Goal: Task Accomplishment & Management: Use online tool/utility

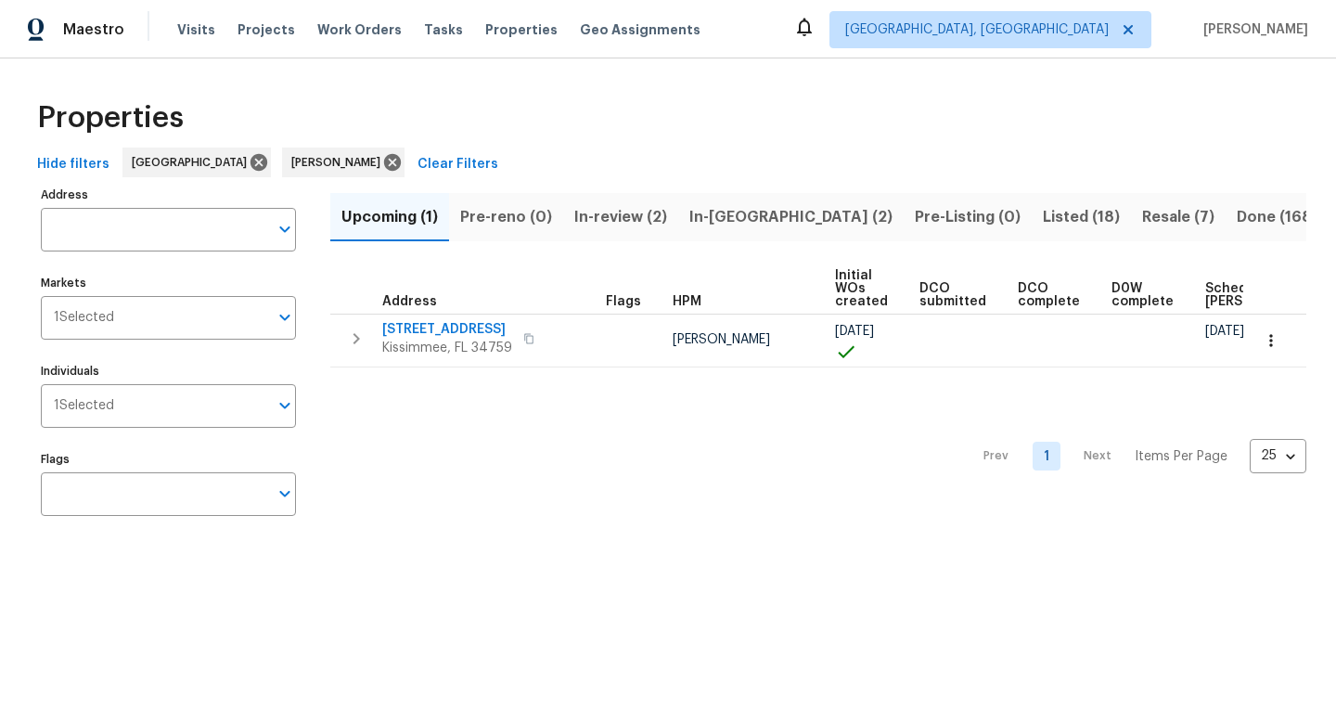
click at [1043, 213] on span "Listed (18)" at bounding box center [1081, 217] width 77 height 26
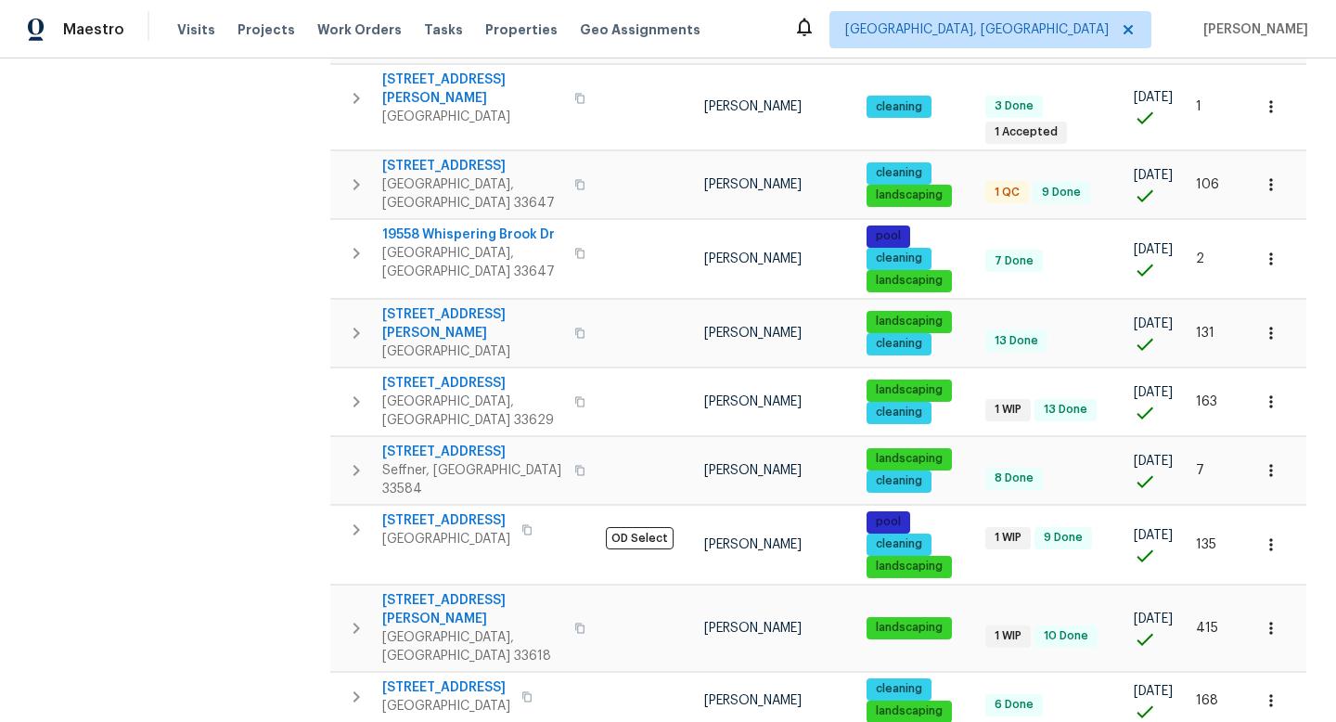
scroll to position [551, 0]
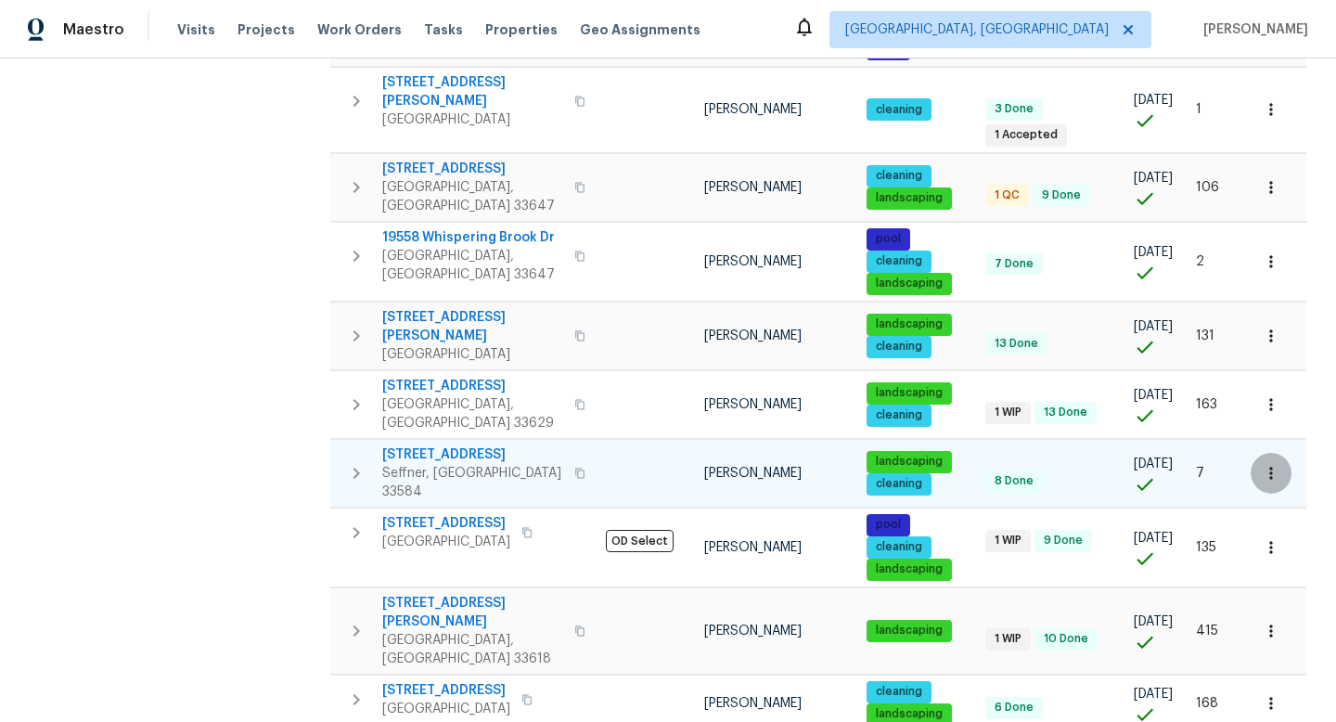
click at [1277, 464] on icon "button" at bounding box center [1271, 473] width 19 height 19
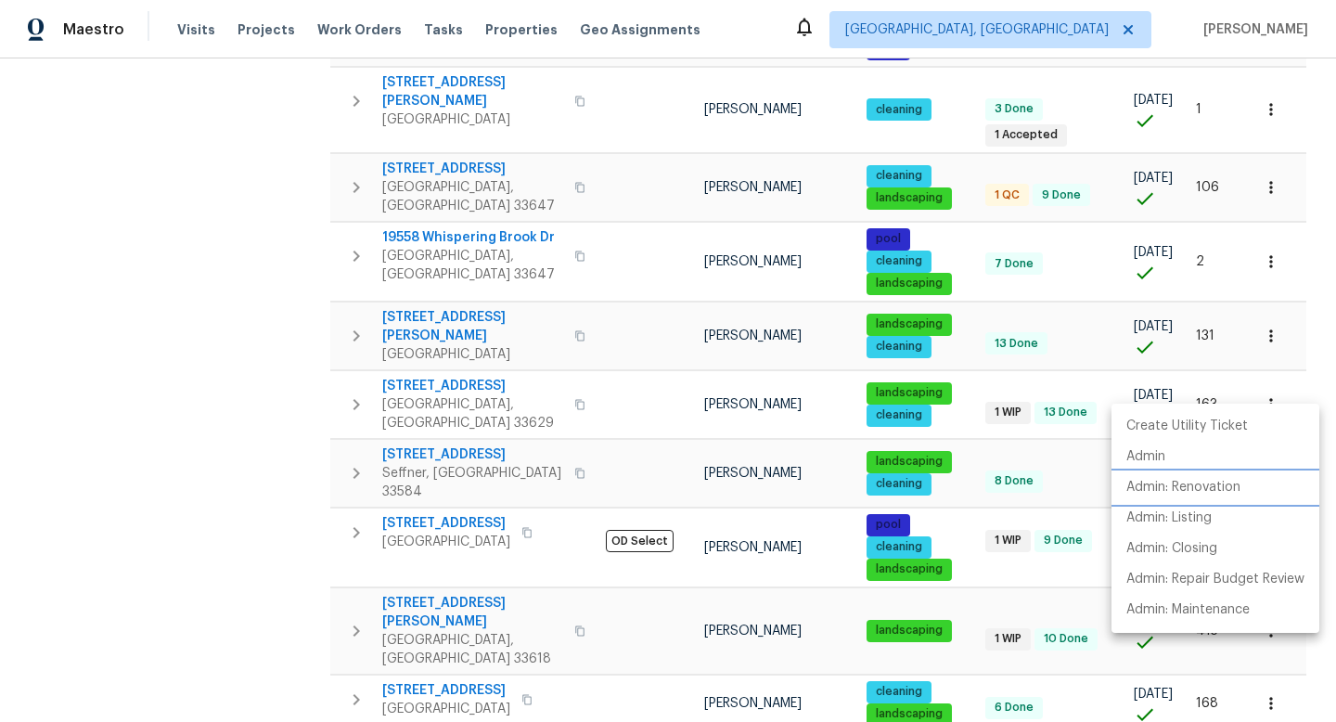
click at [1204, 483] on p "Admin: Renovation" at bounding box center [1183, 487] width 114 height 19
click at [273, 275] on div at bounding box center [668, 361] width 1336 height 722
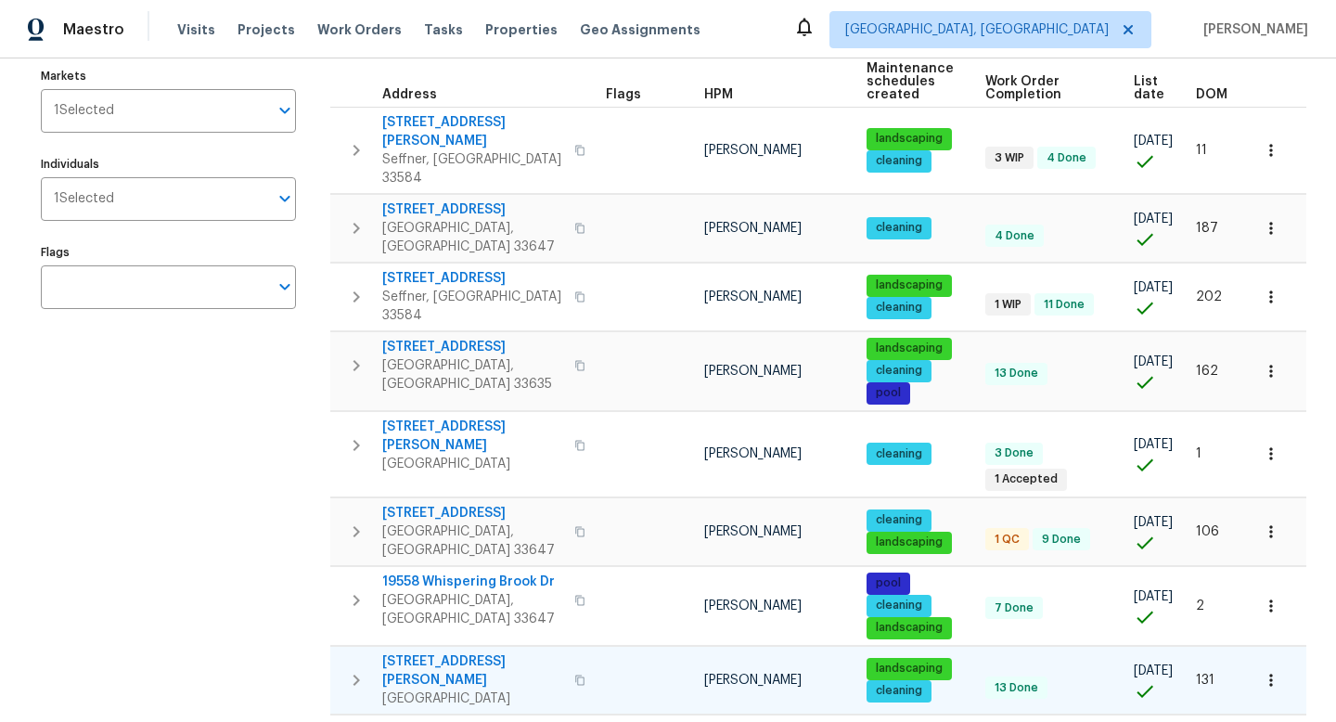
scroll to position [0, 0]
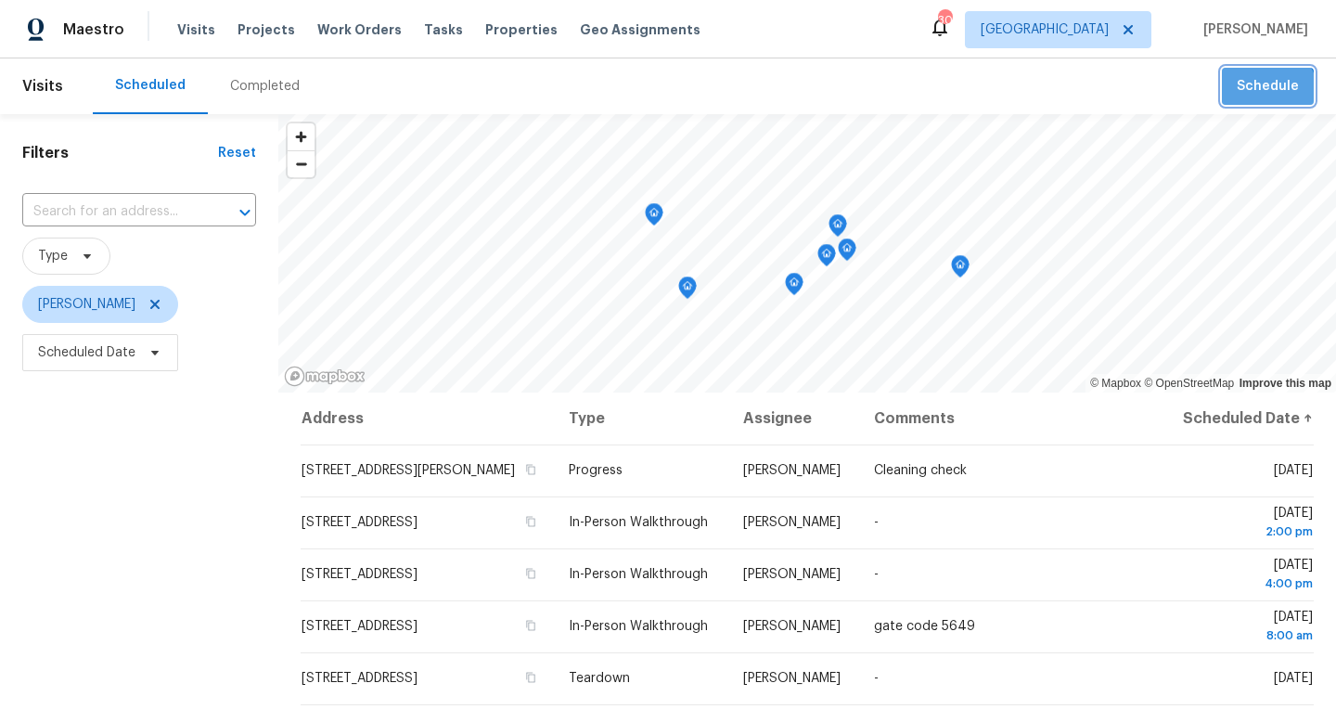
click at [1267, 93] on span "Schedule" at bounding box center [1268, 86] width 62 height 23
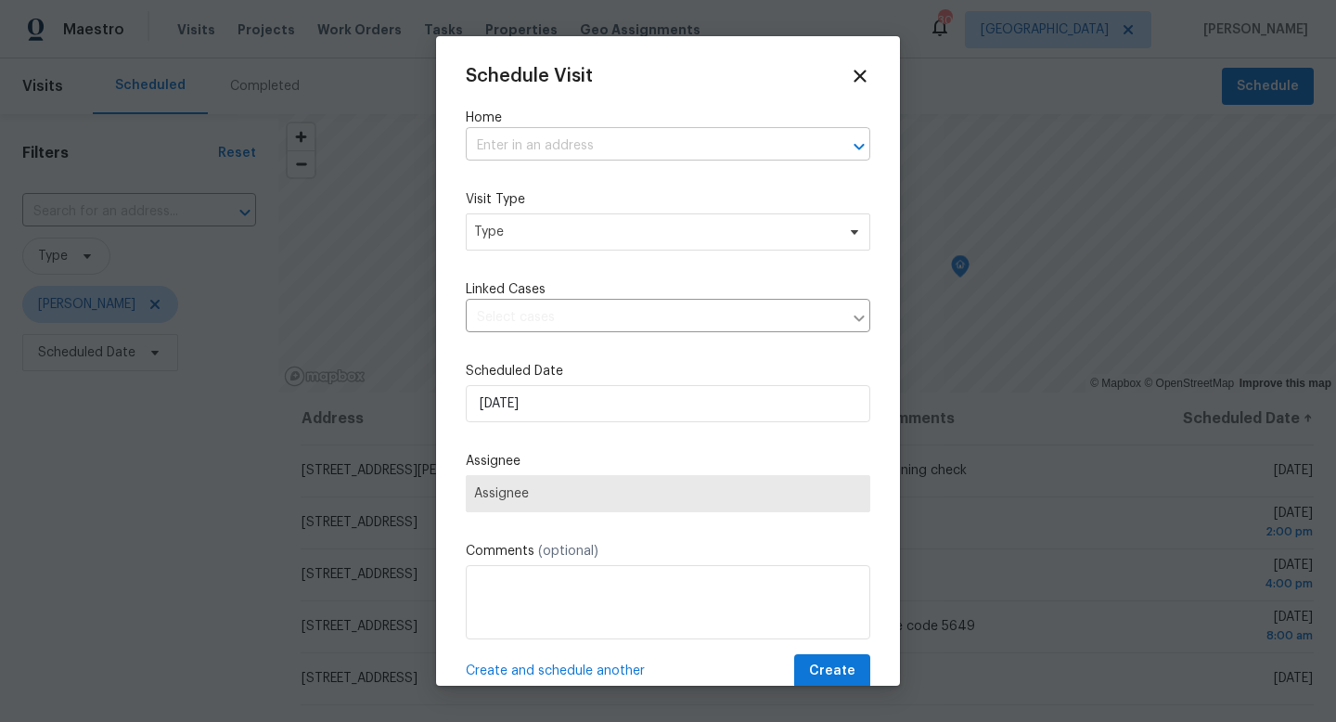
click at [637, 149] on input "text" at bounding box center [642, 146] width 353 height 29
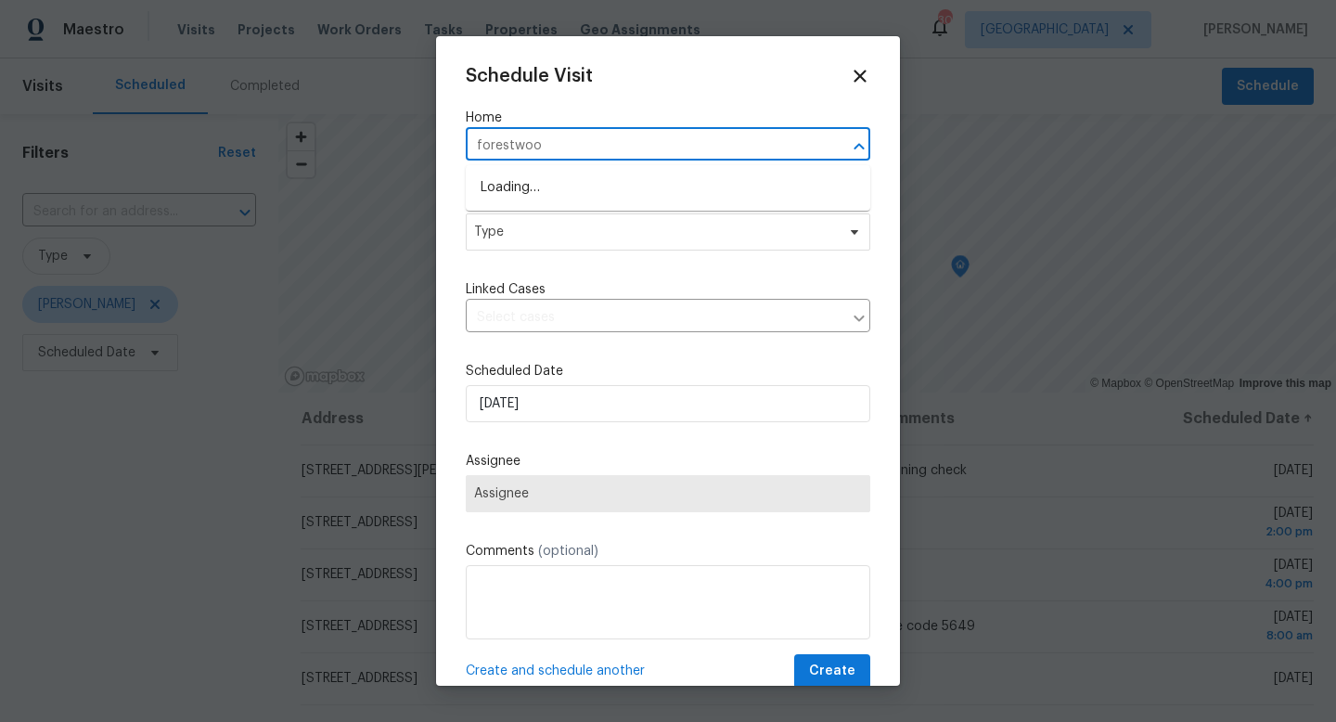
type input "forestwood"
click at [579, 219] on li "2905 Forestwood Dr, Seffner, FL 33584" at bounding box center [668, 218] width 405 height 31
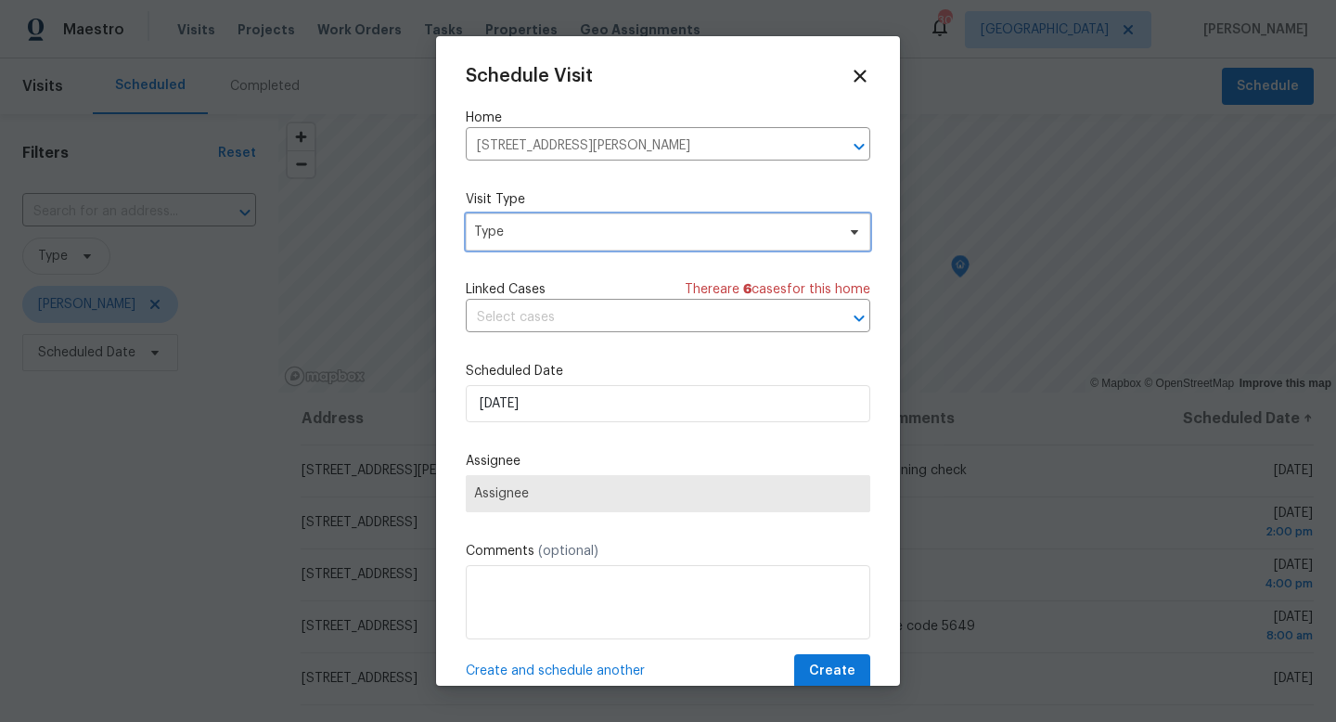
click at [567, 226] on span "Type" at bounding box center [654, 232] width 361 height 19
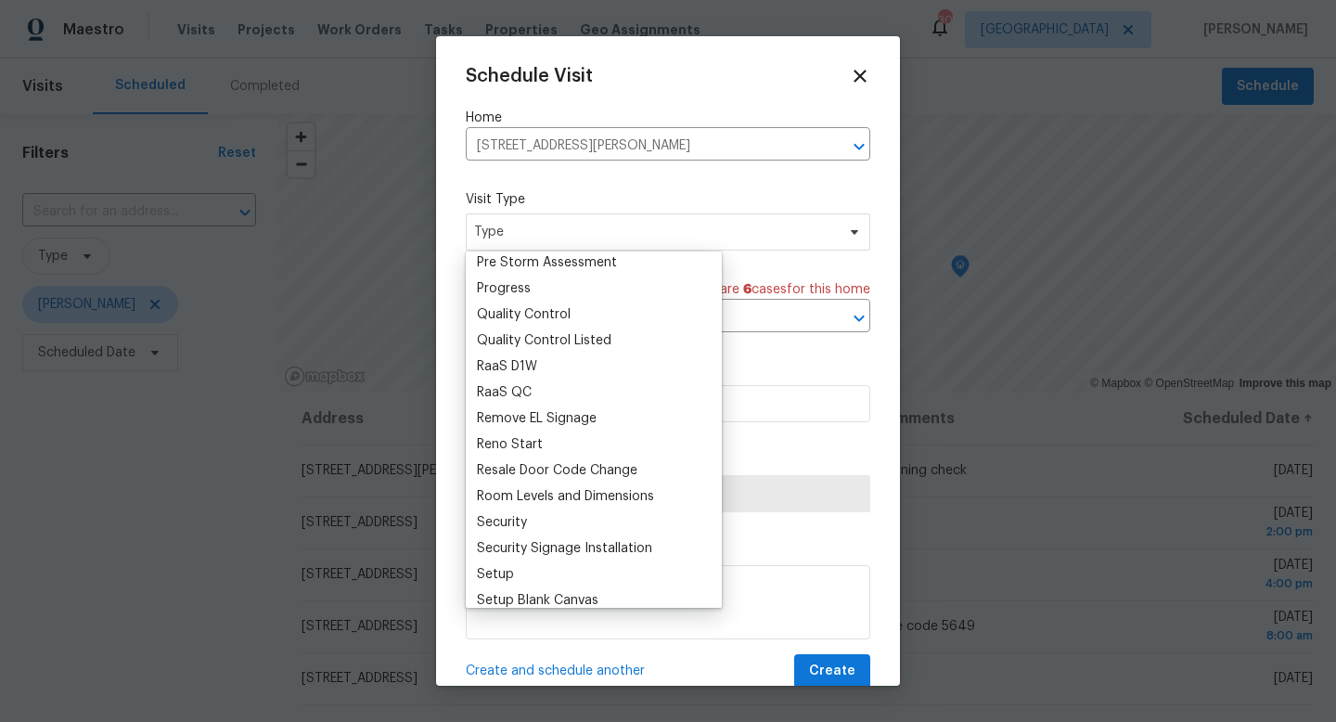
scroll to position [1312, 0]
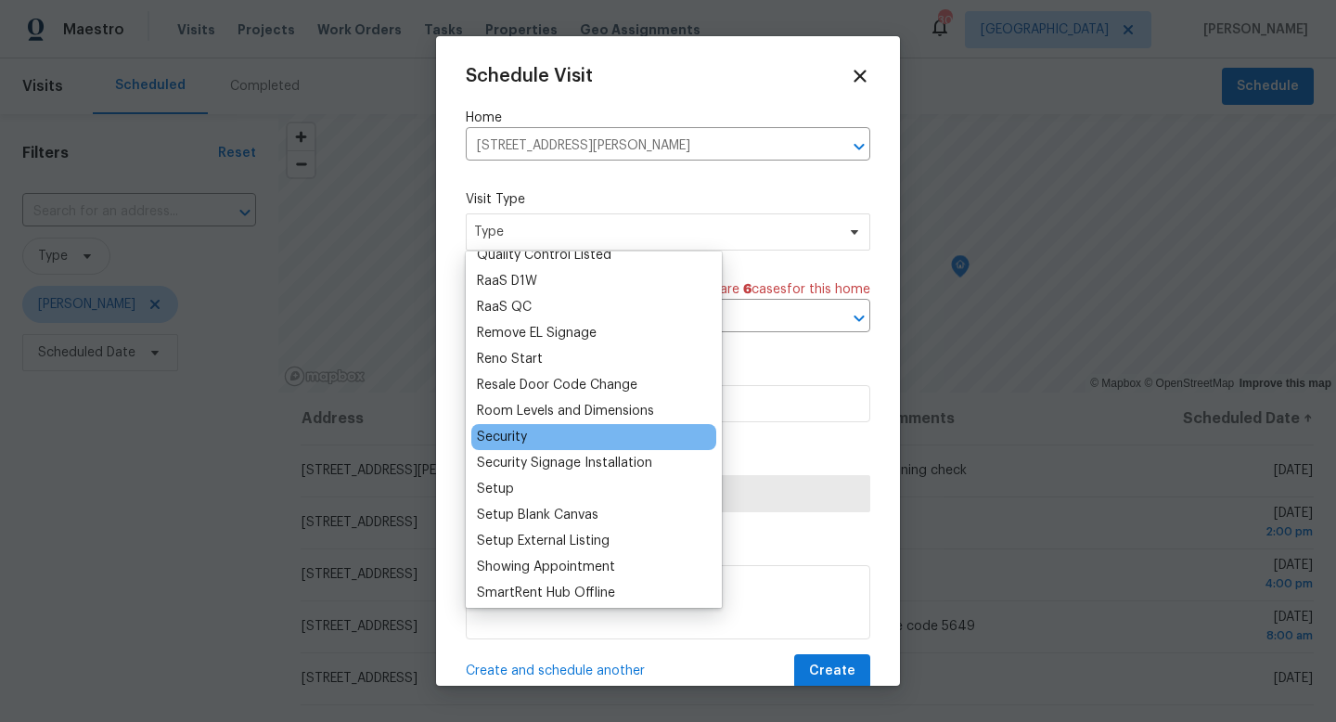
click at [520, 433] on div "Security" at bounding box center [502, 437] width 50 height 19
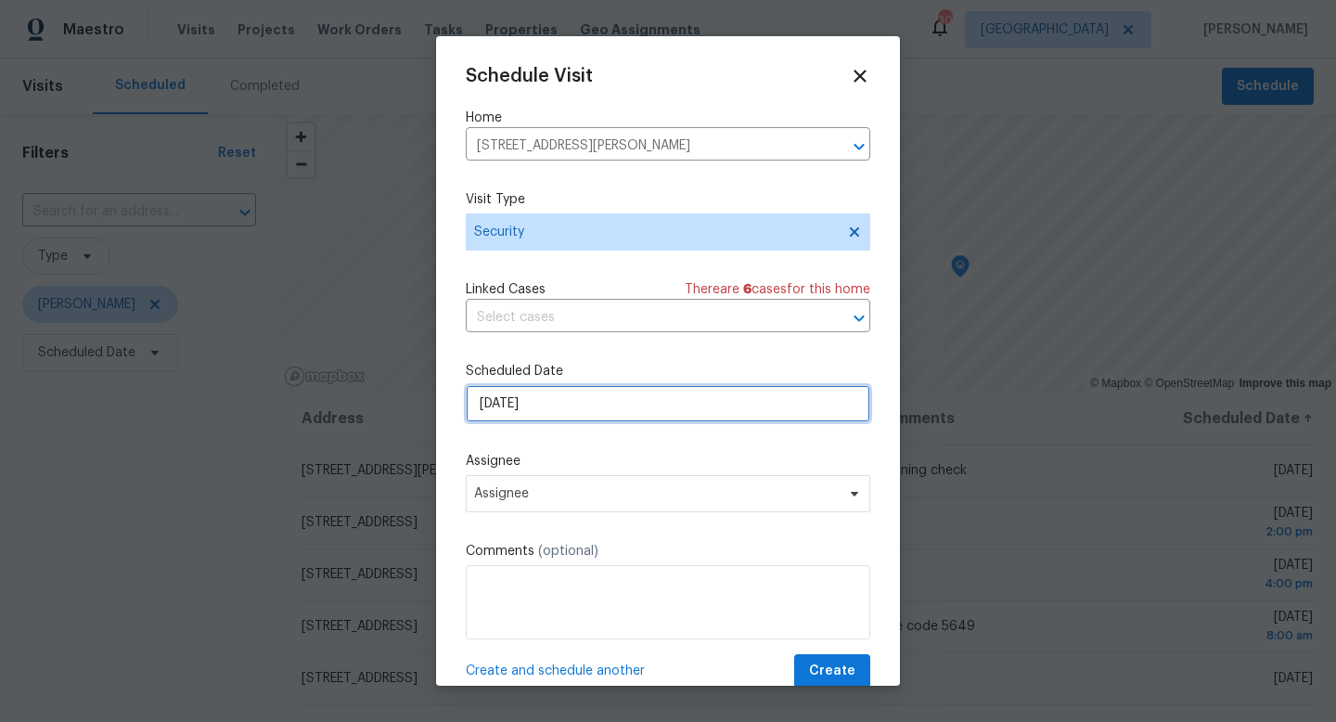
click at [547, 419] on input "10/1/2025" at bounding box center [668, 403] width 405 height 37
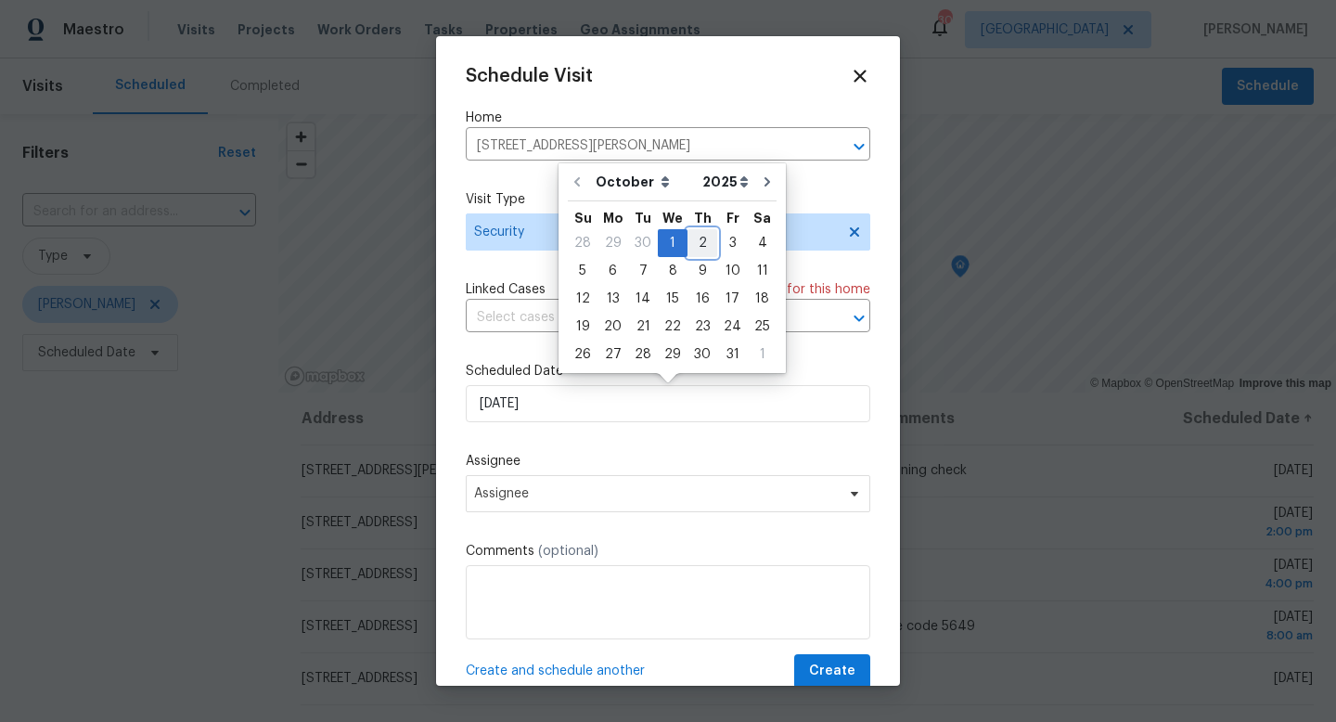
click at [690, 243] on div "2" at bounding box center [702, 243] width 30 height 26
type input "10/2/2025"
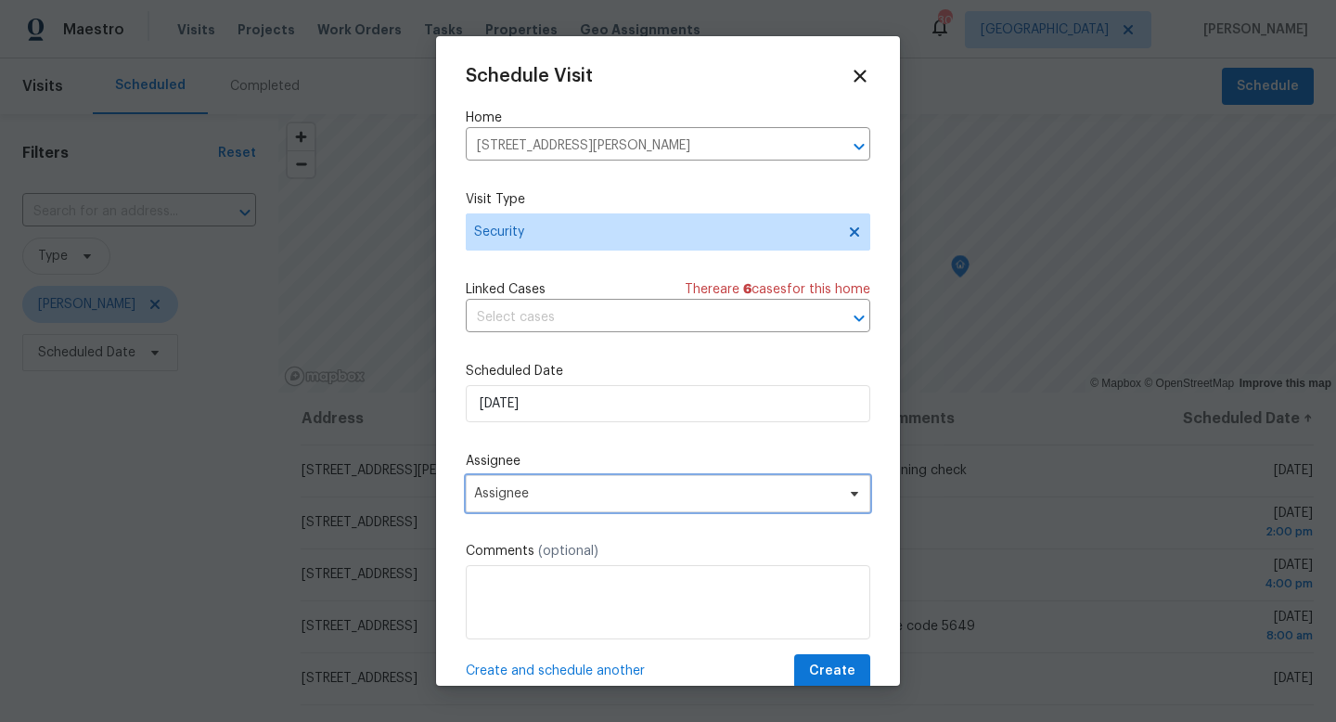
click at [577, 507] on span "Assignee" at bounding box center [668, 493] width 405 height 37
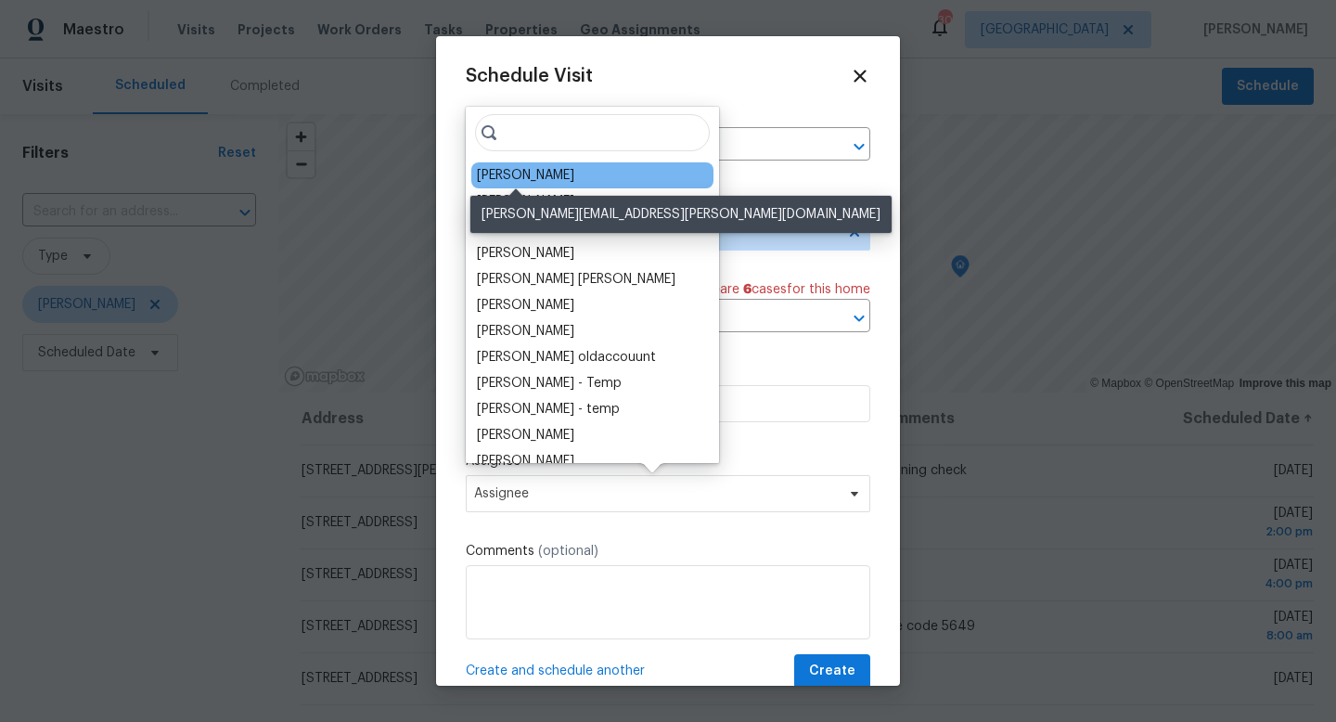
click at [534, 173] on div "[PERSON_NAME]" at bounding box center [525, 175] width 97 height 19
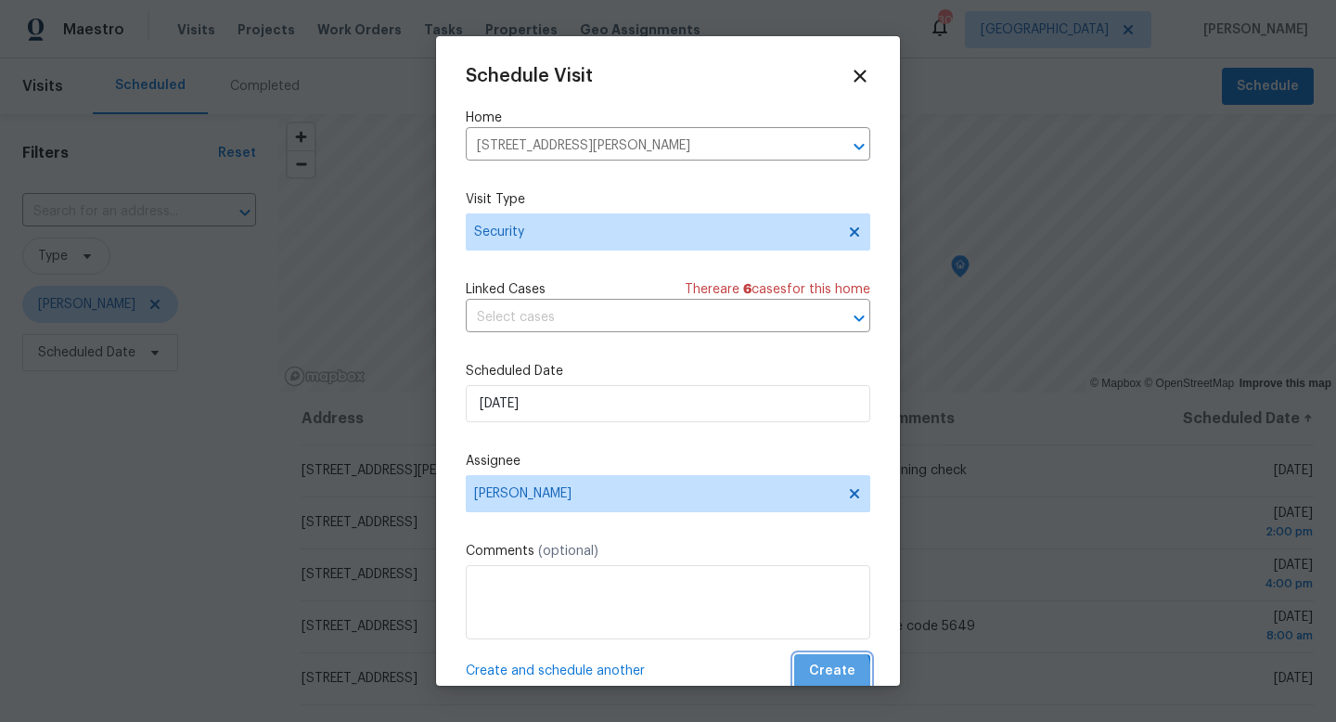
click at [819, 675] on span "Create" at bounding box center [832, 671] width 46 height 23
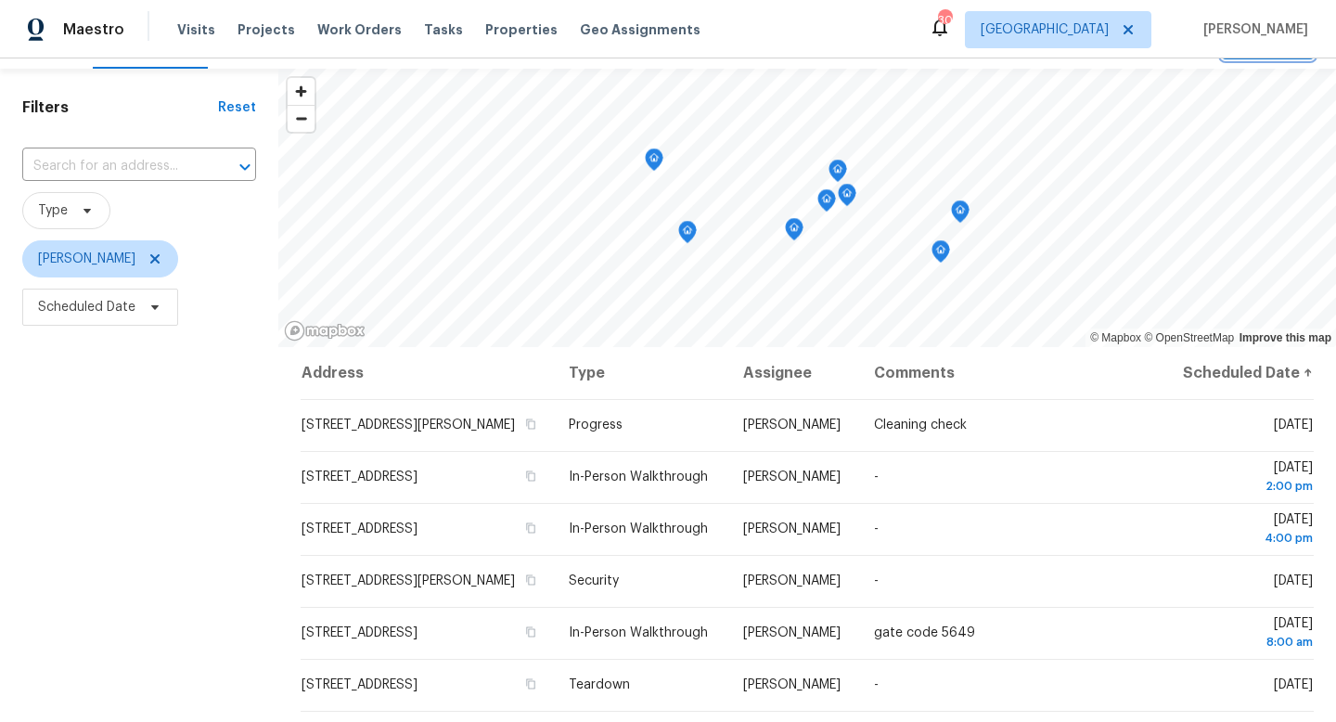
scroll to position [0, 0]
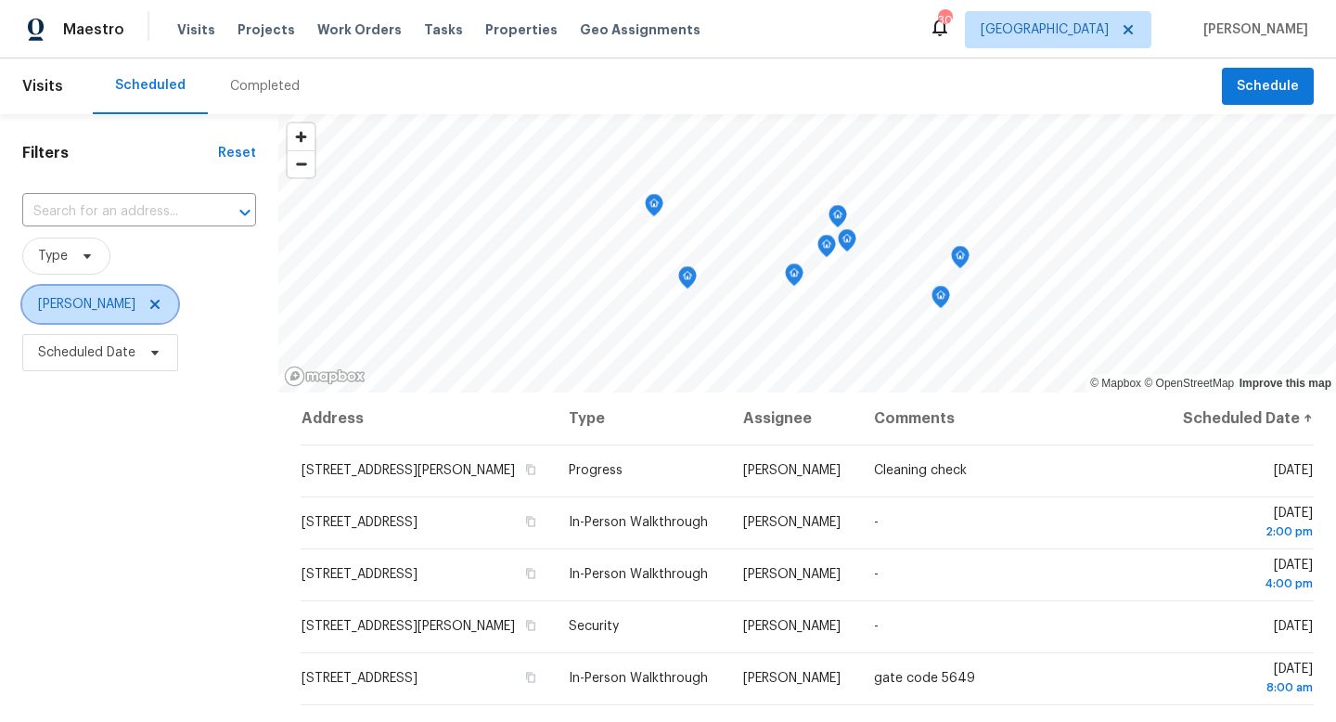
click at [150, 306] on icon at bounding box center [154, 304] width 9 height 9
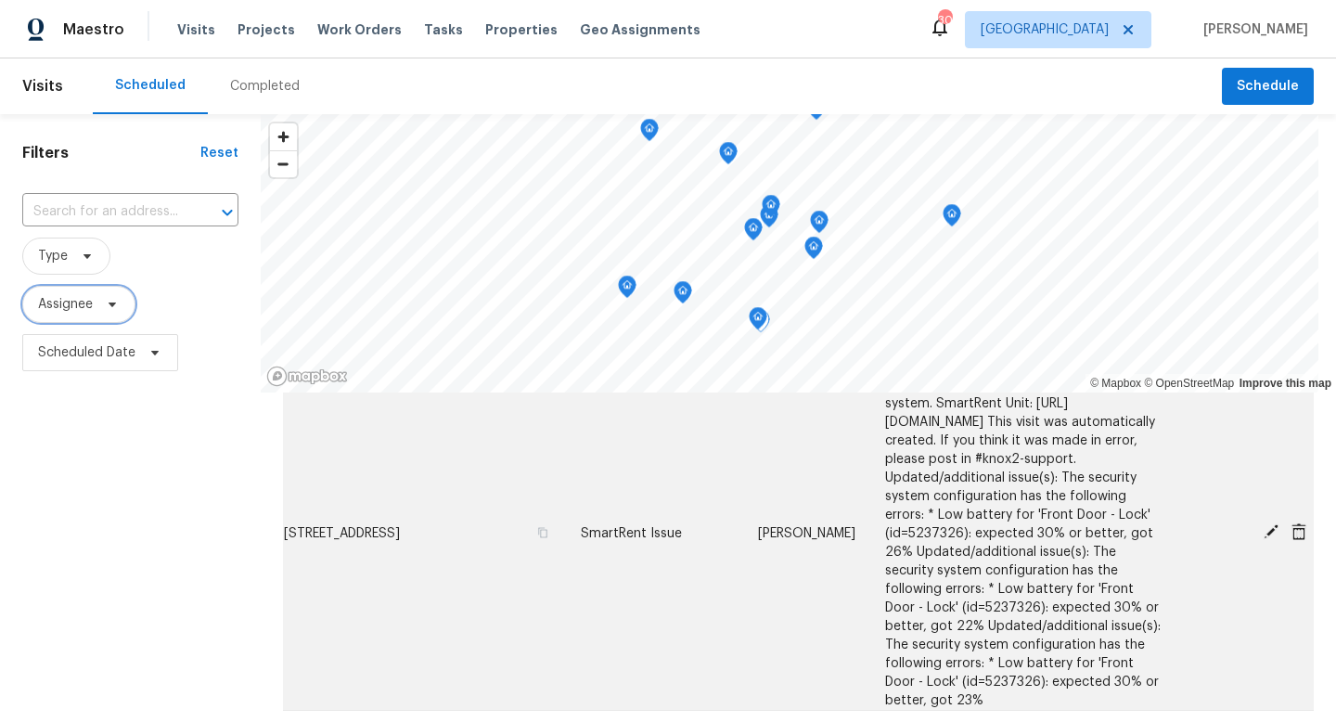
scroll to position [106, 0]
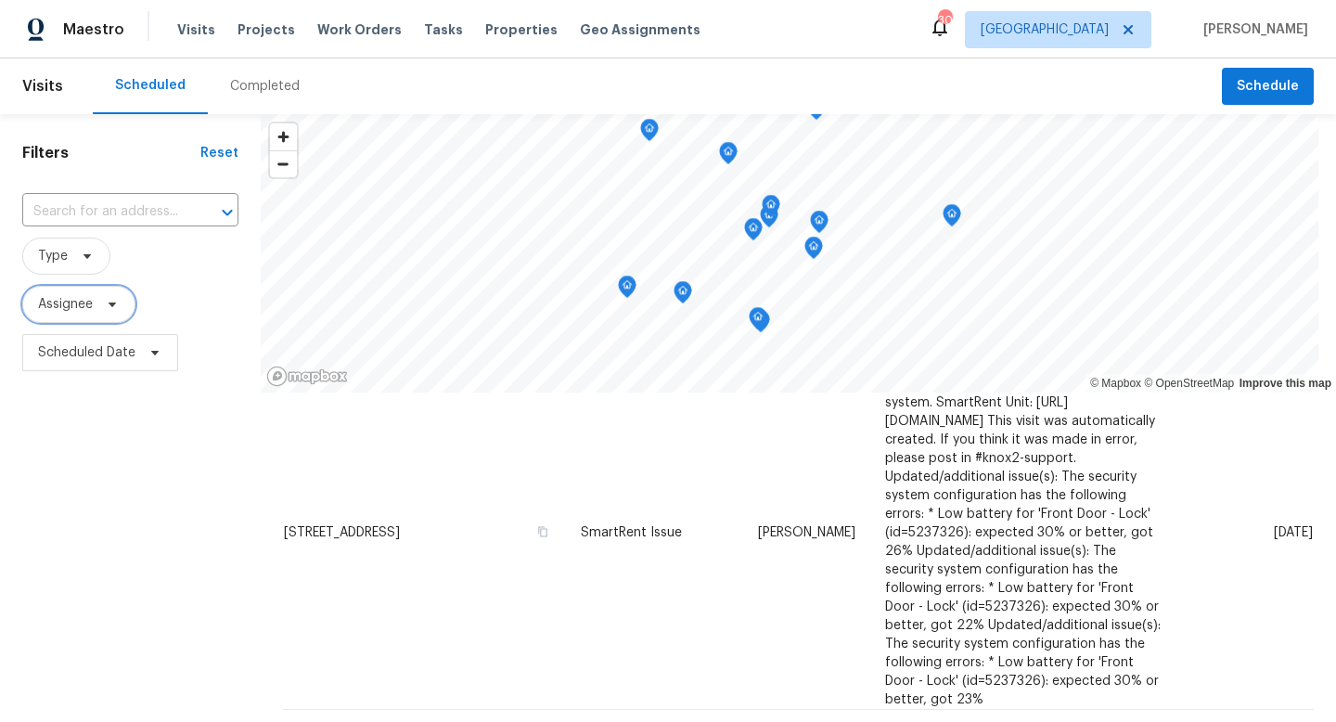
click at [96, 303] on span "Assignee" at bounding box center [78, 304] width 113 height 37
type input "nick christian"
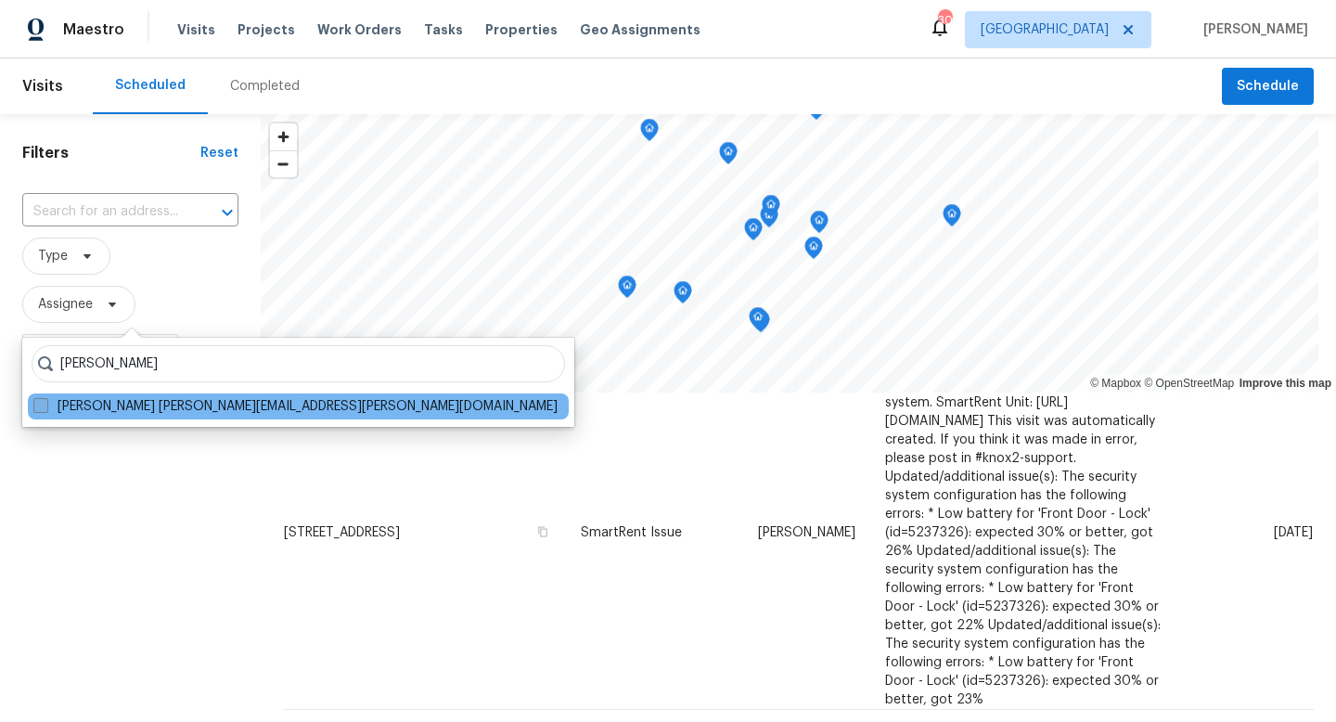
click at [34, 407] on span at bounding box center [40, 405] width 15 height 15
click at [34, 407] on input "Nick Christian nick.christian@opendoor.com" at bounding box center [39, 403] width 12 height 12
checkbox input "true"
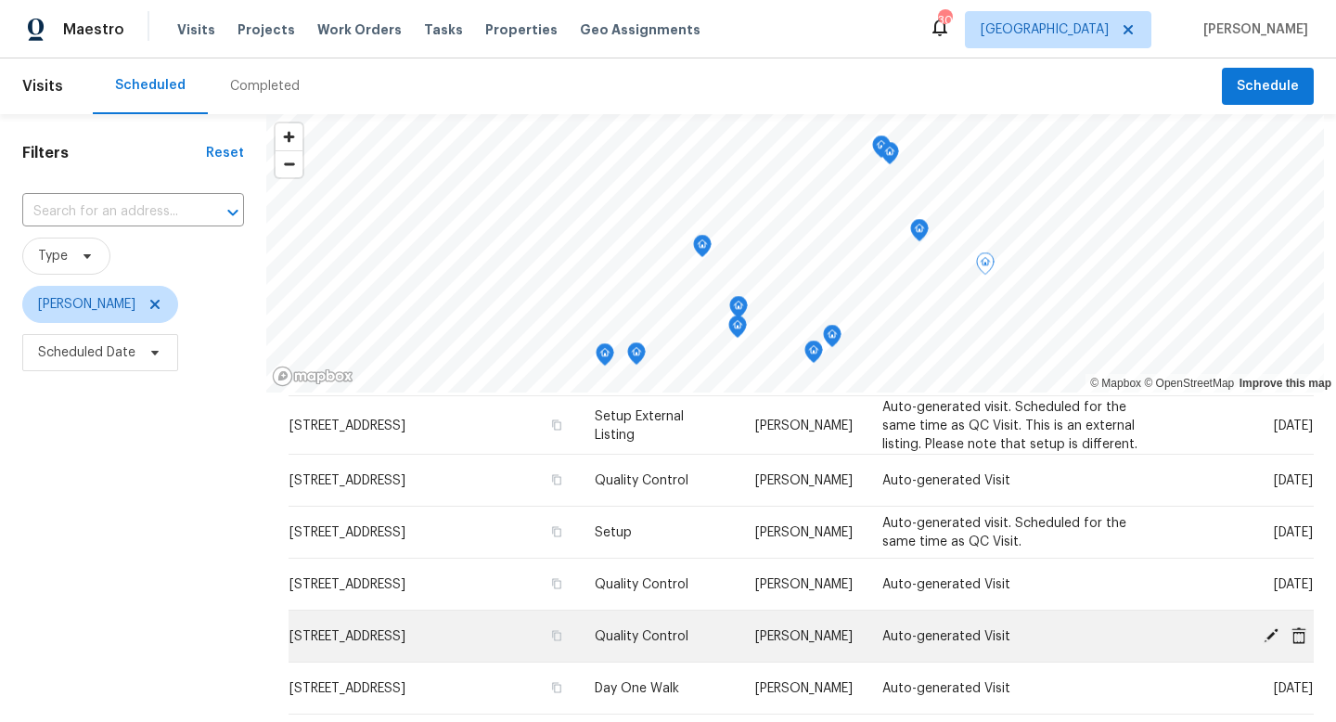
scroll to position [394, 0]
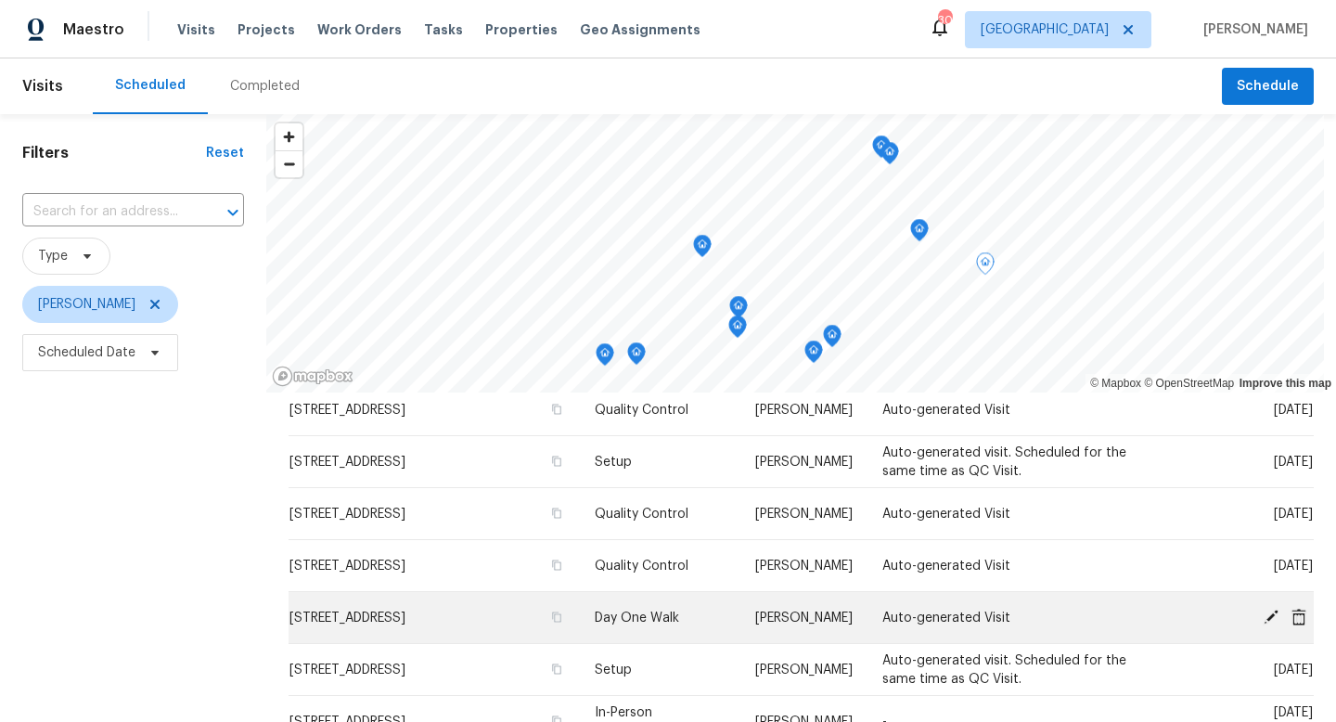
click at [1276, 614] on icon at bounding box center [1271, 616] width 17 height 17
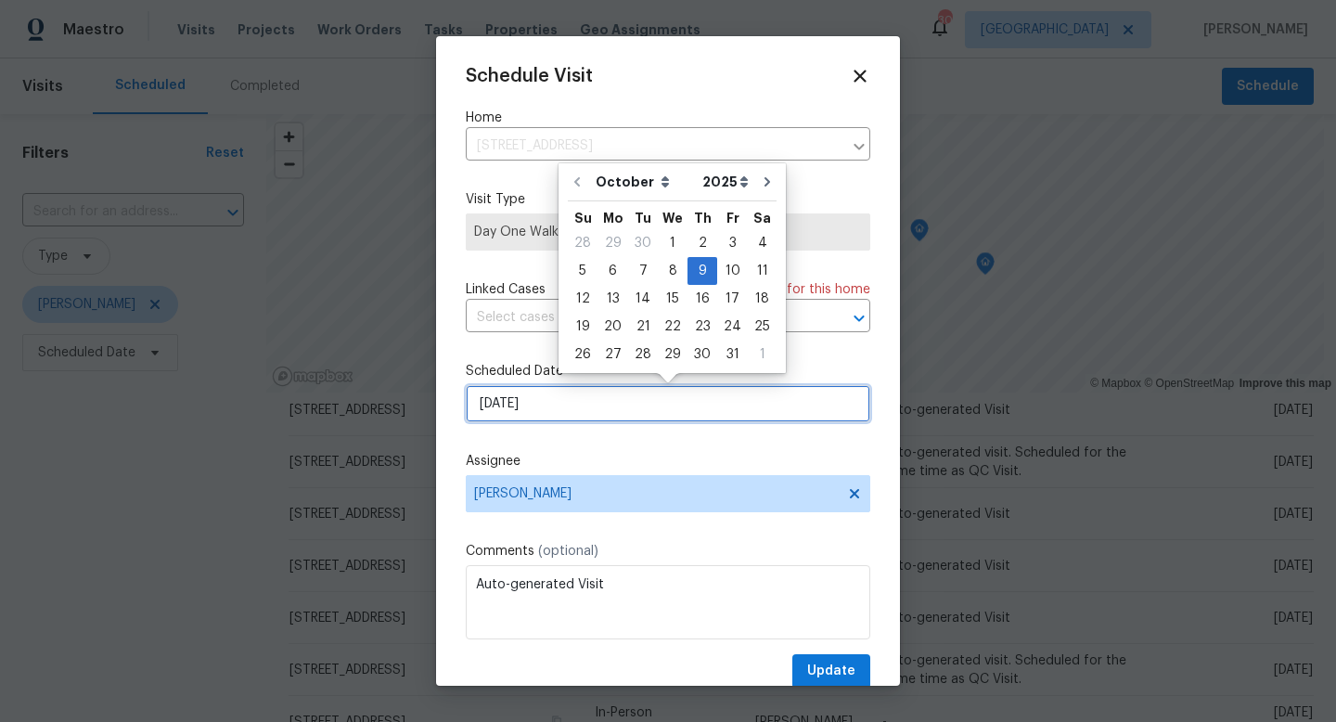
click at [590, 403] on input "10/9/2025" at bounding box center [668, 403] width 405 height 37
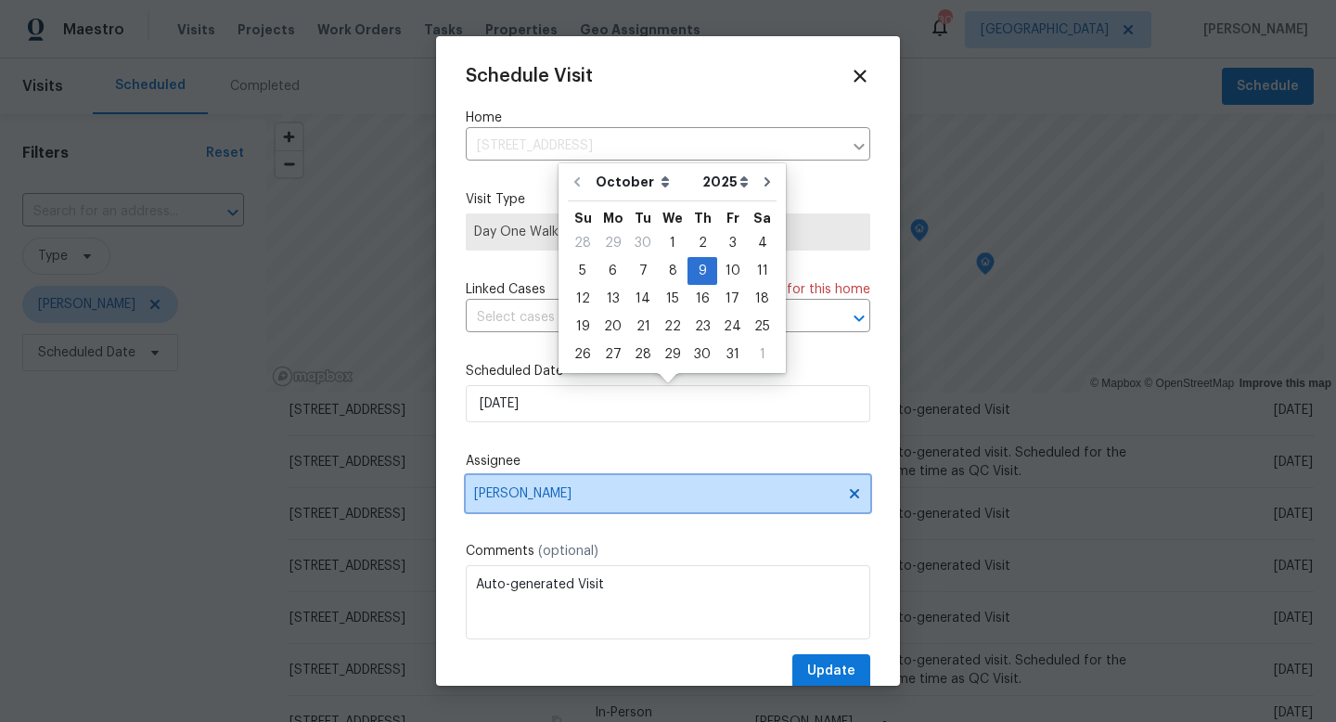
click at [598, 489] on span "Nick Christian" at bounding box center [656, 493] width 364 height 15
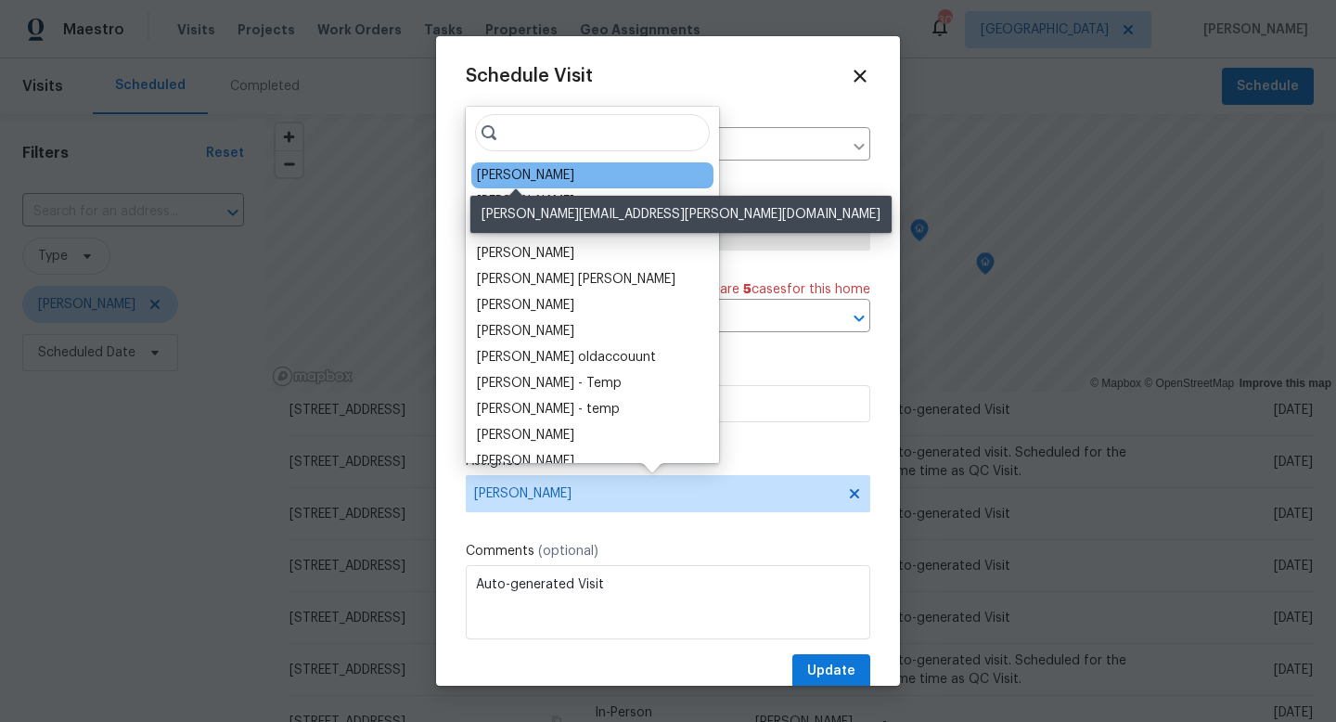
click at [522, 176] on div "[PERSON_NAME]" at bounding box center [525, 175] width 97 height 19
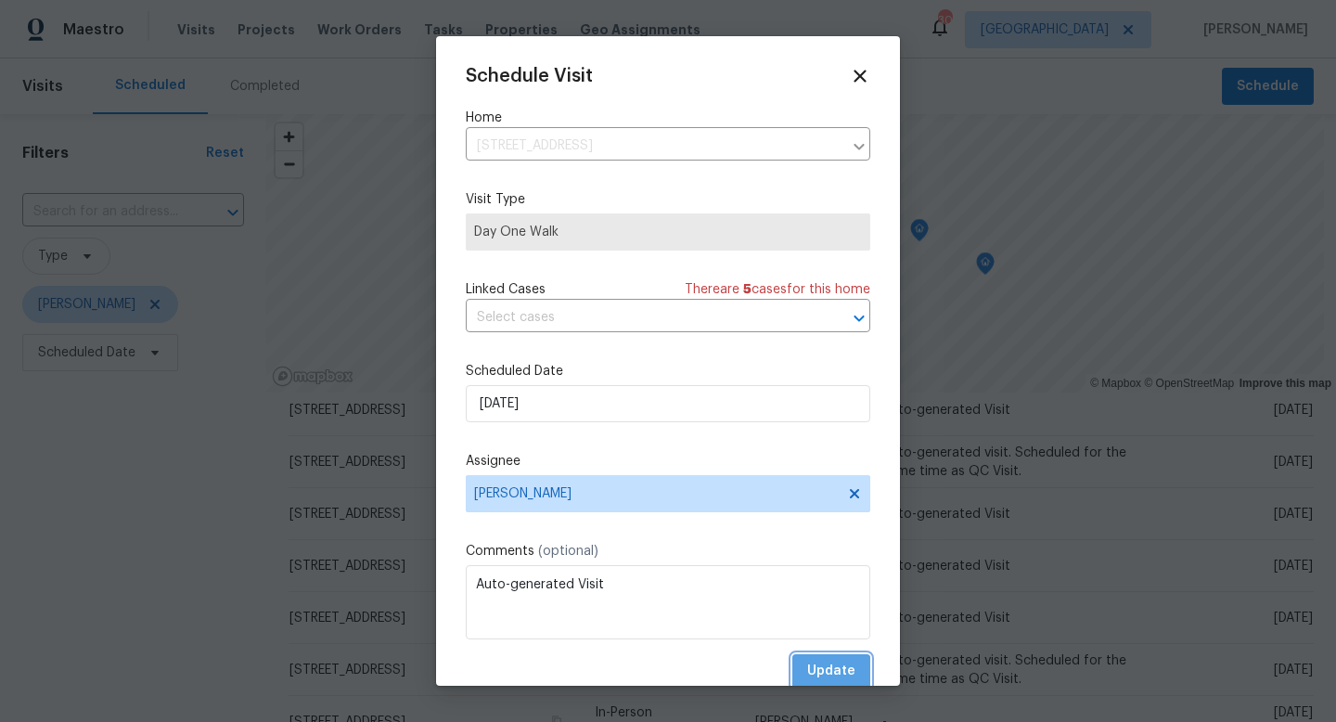
click at [827, 674] on span "Update" at bounding box center [831, 671] width 48 height 23
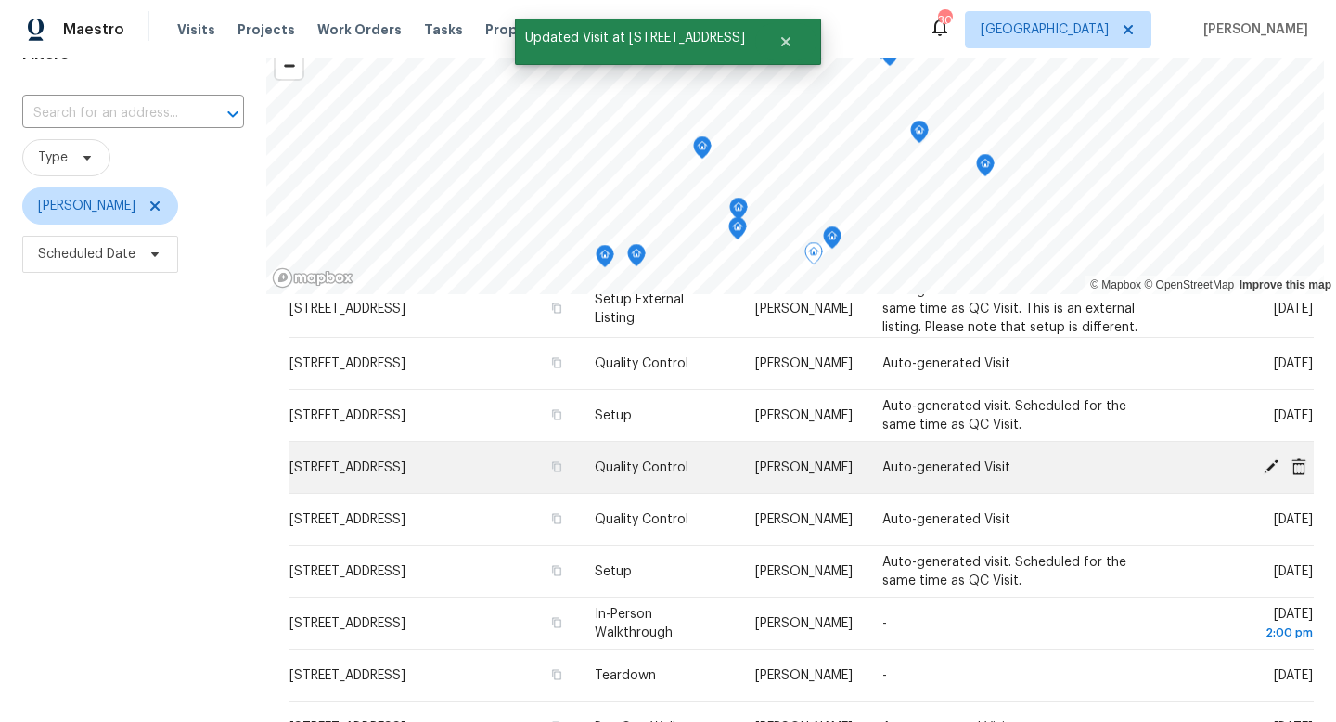
scroll to position [99, 0]
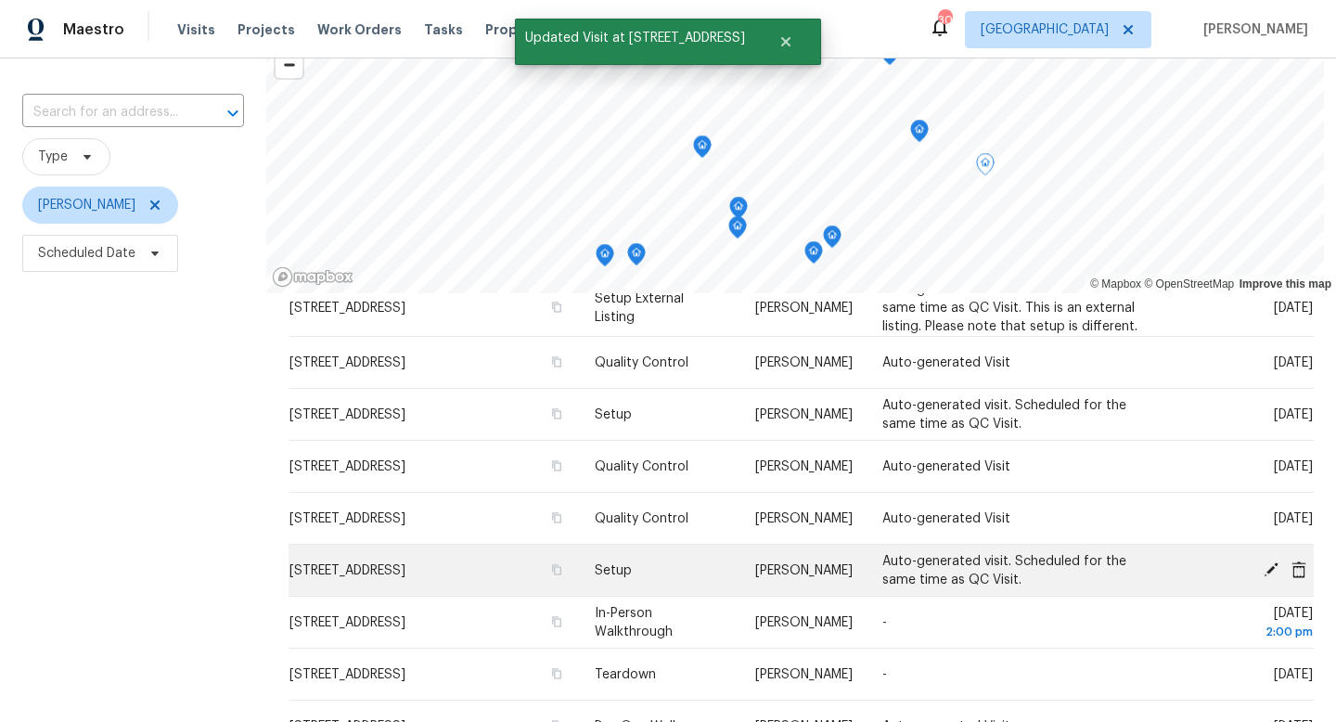
click at [1271, 566] on icon at bounding box center [1271, 568] width 15 height 15
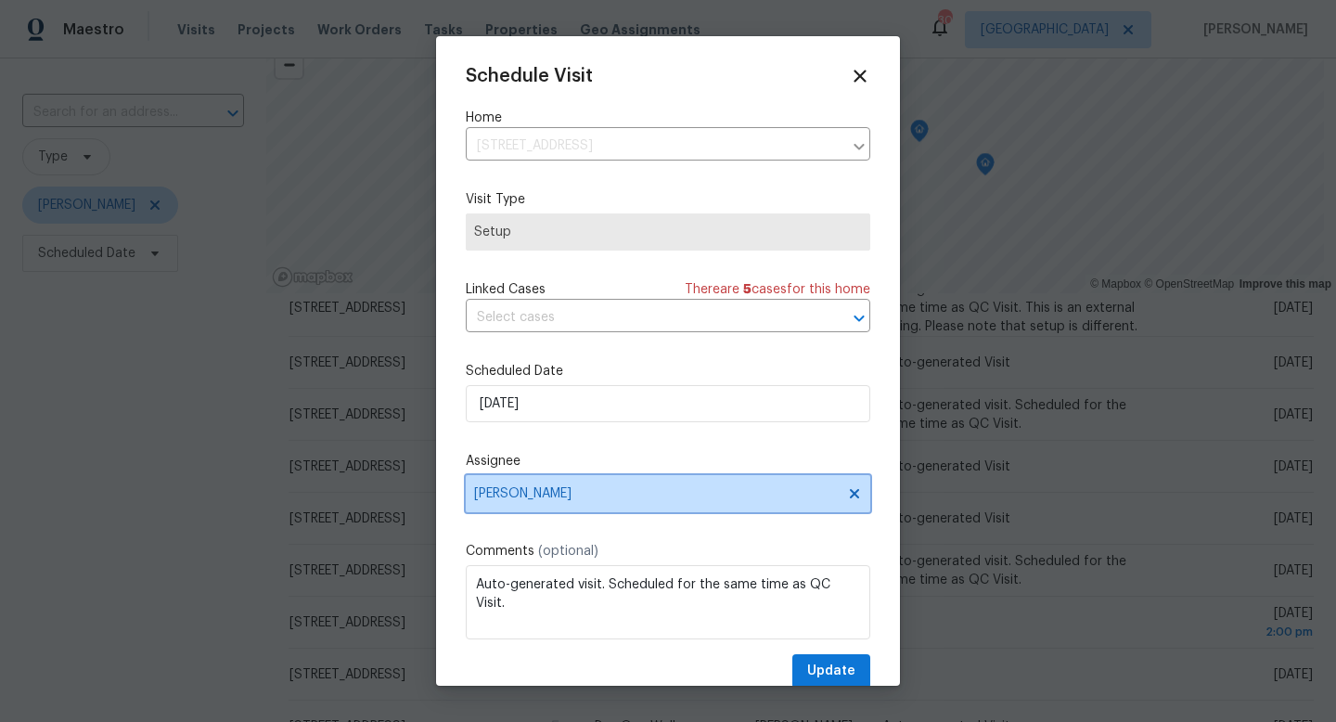
click at [663, 499] on span "Nick Christian" at bounding box center [656, 493] width 364 height 15
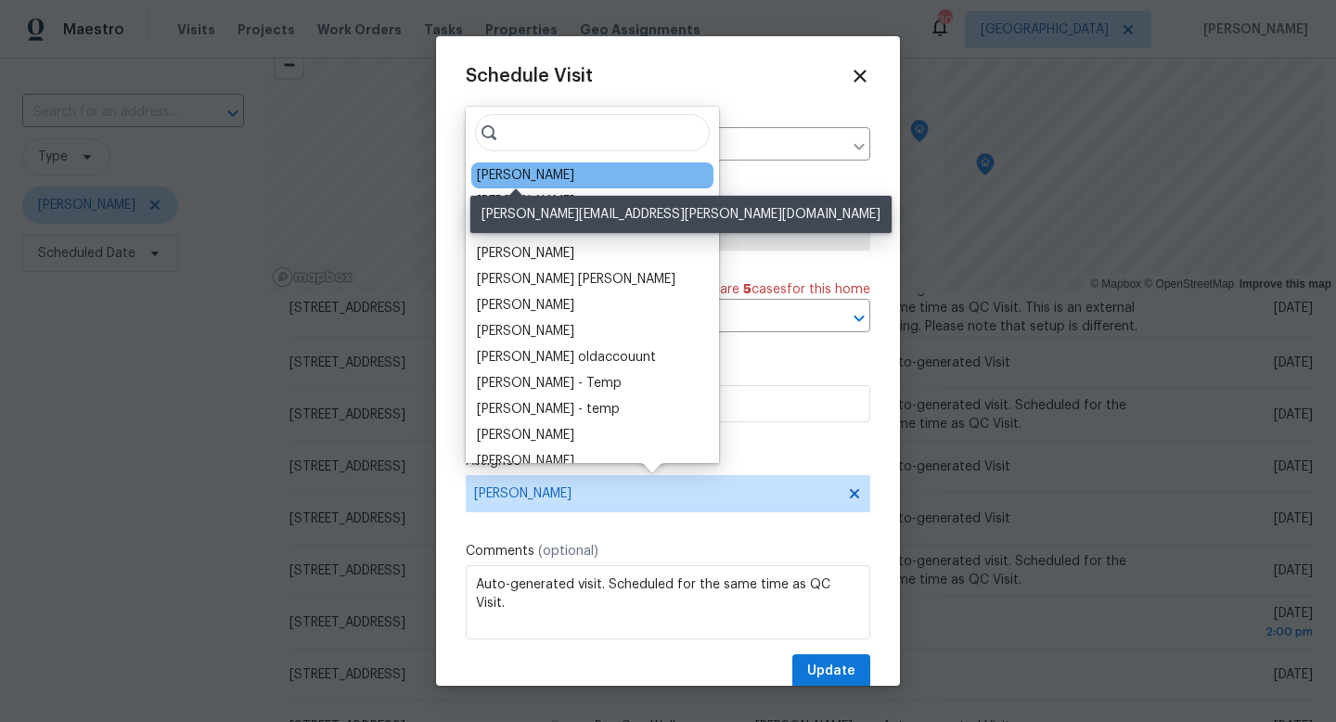
click at [538, 181] on div "[PERSON_NAME]" at bounding box center [525, 175] width 97 height 19
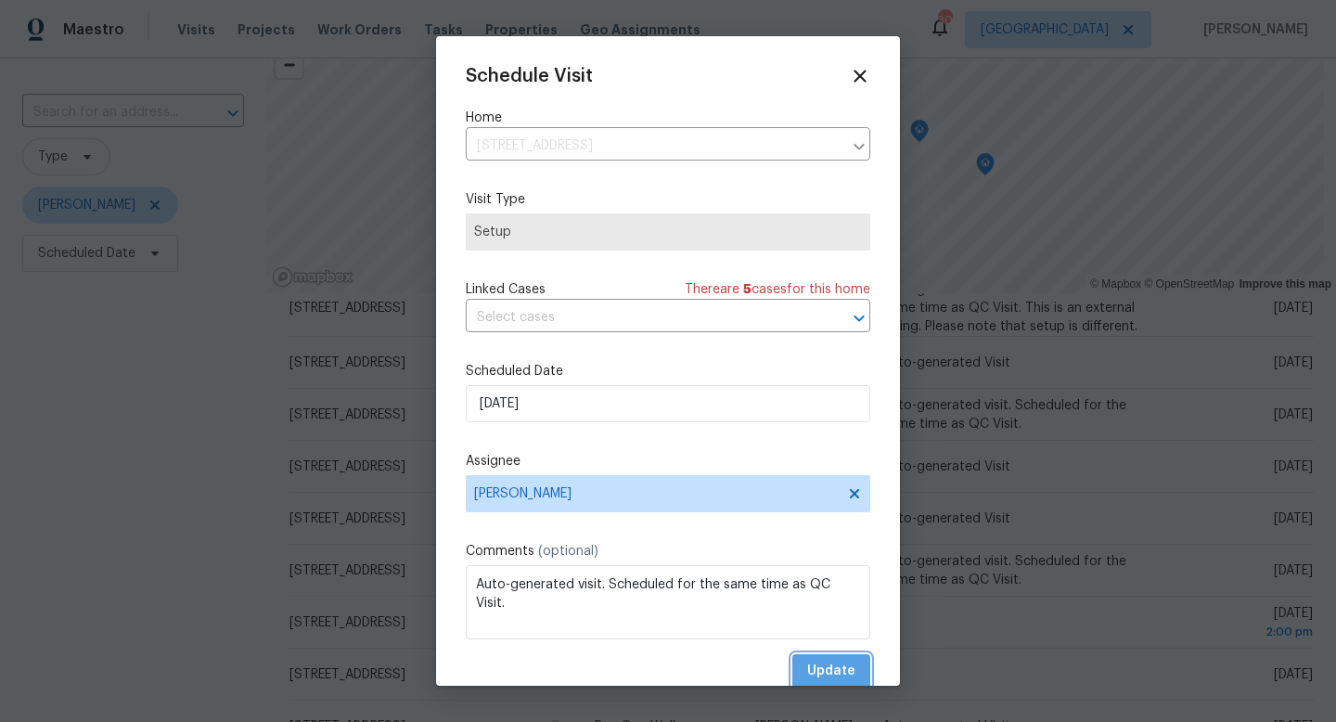
click at [818, 667] on span "Update" at bounding box center [831, 671] width 48 height 23
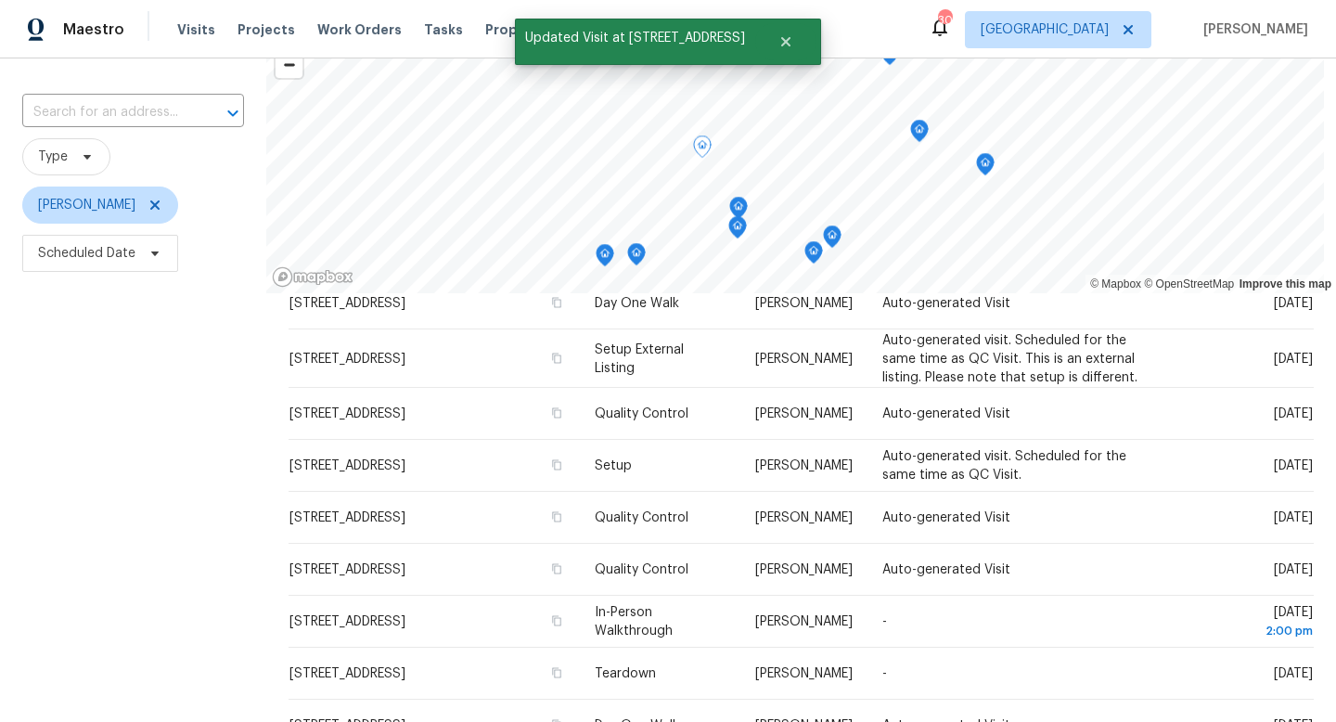
scroll to position [290, 0]
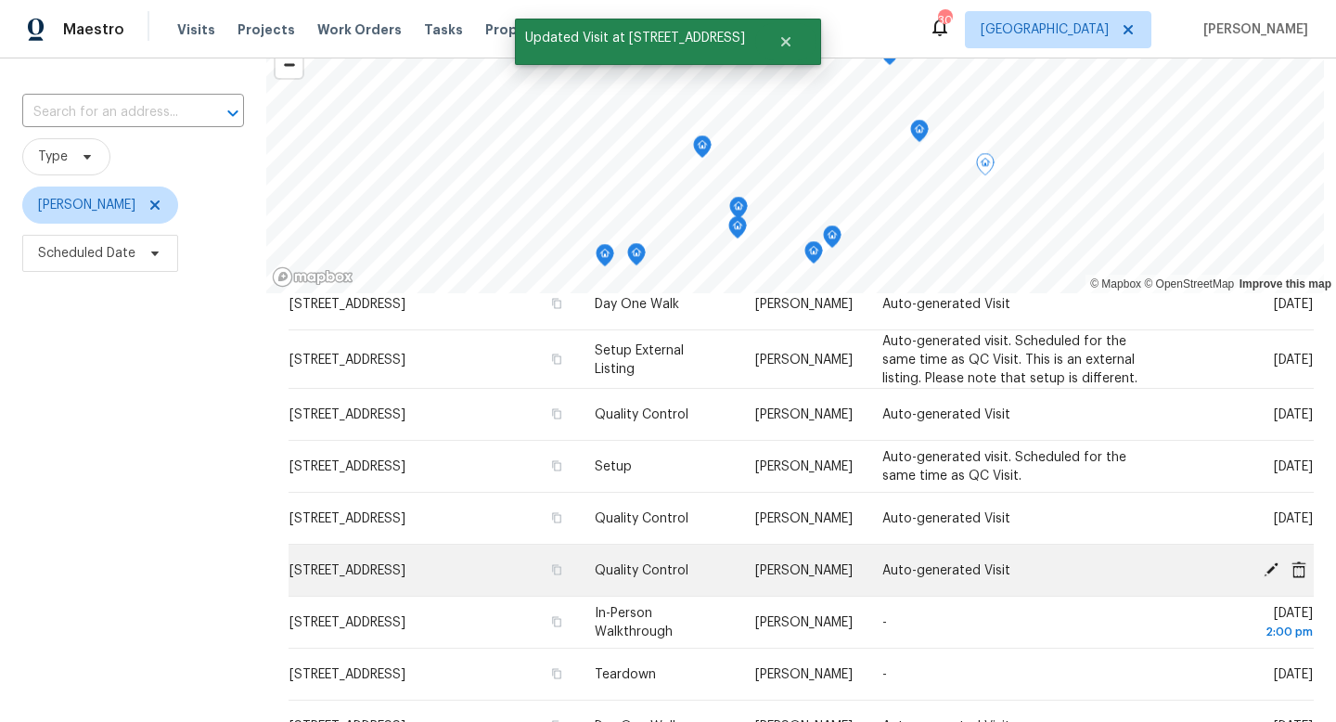
click at [1265, 575] on icon at bounding box center [1271, 568] width 17 height 17
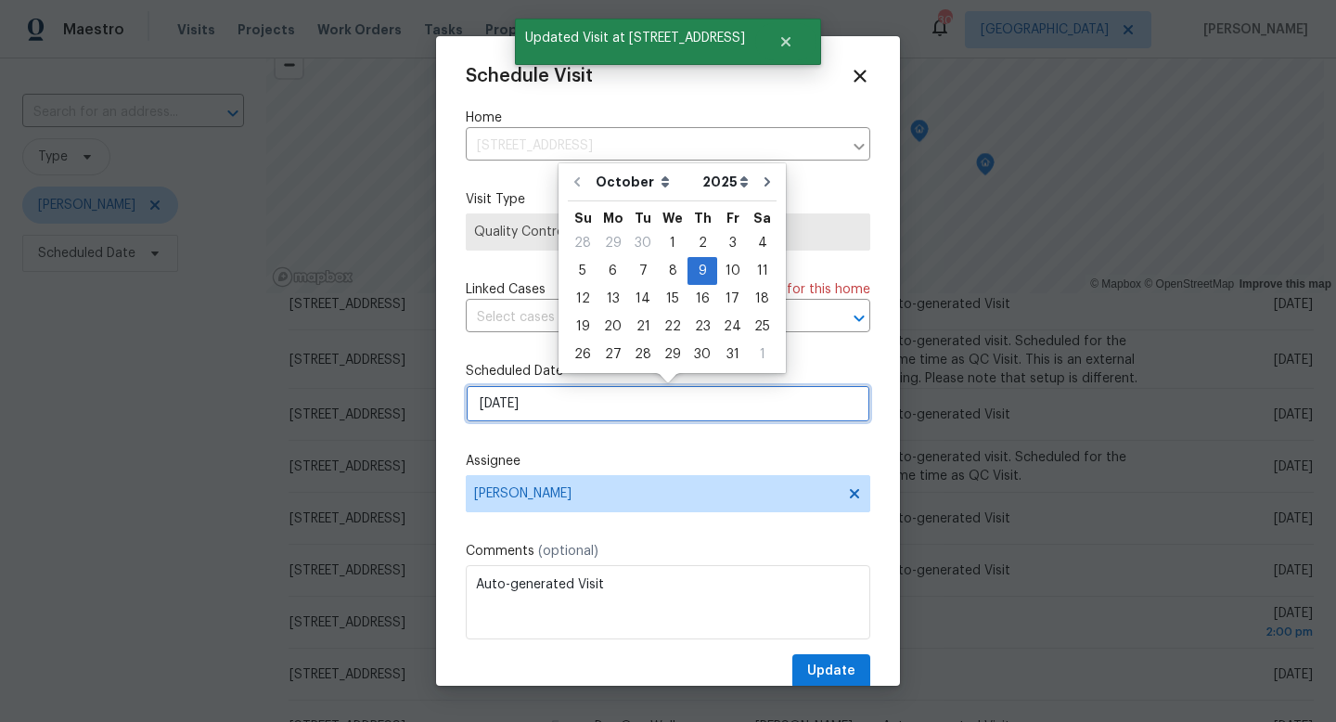
click at [597, 396] on input "10/9/2025" at bounding box center [668, 403] width 405 height 37
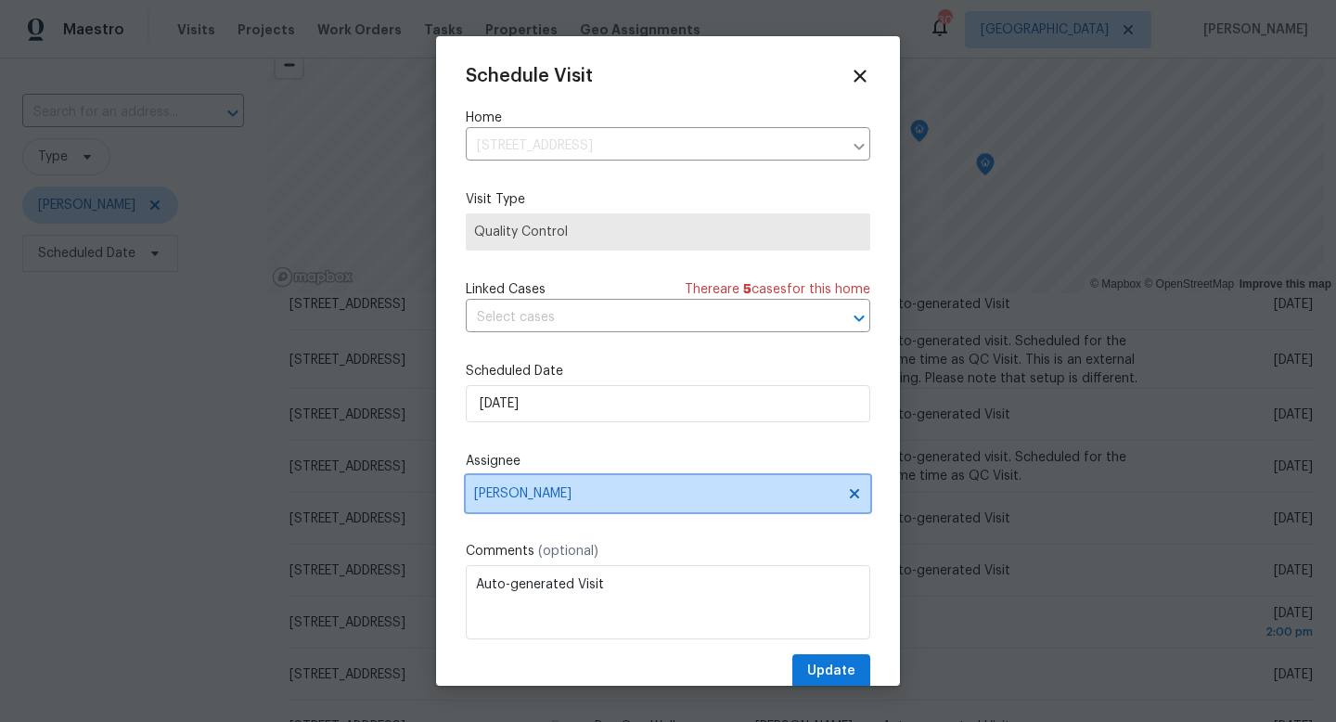
click at [660, 499] on span "Nick Christian" at bounding box center [656, 493] width 364 height 15
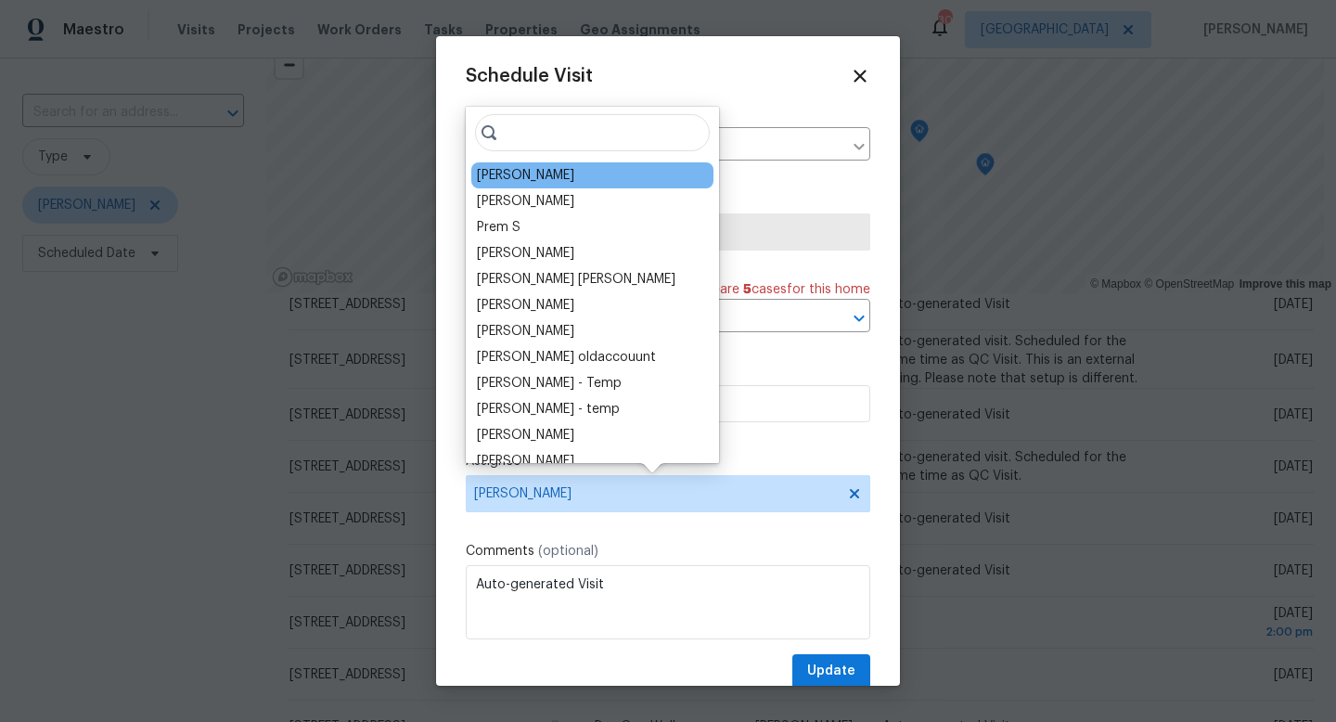
click at [487, 173] on div "[PERSON_NAME]" at bounding box center [525, 175] width 97 height 19
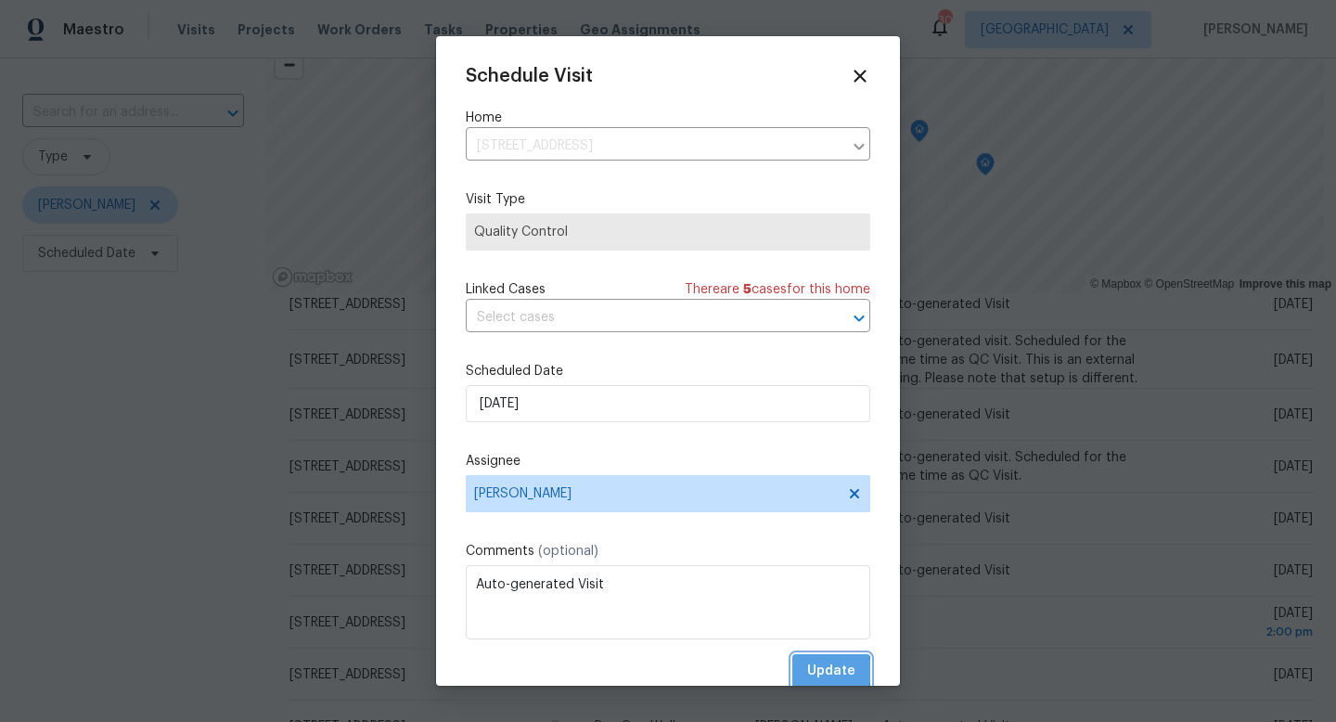
click at [813, 672] on span "Update" at bounding box center [831, 671] width 48 height 23
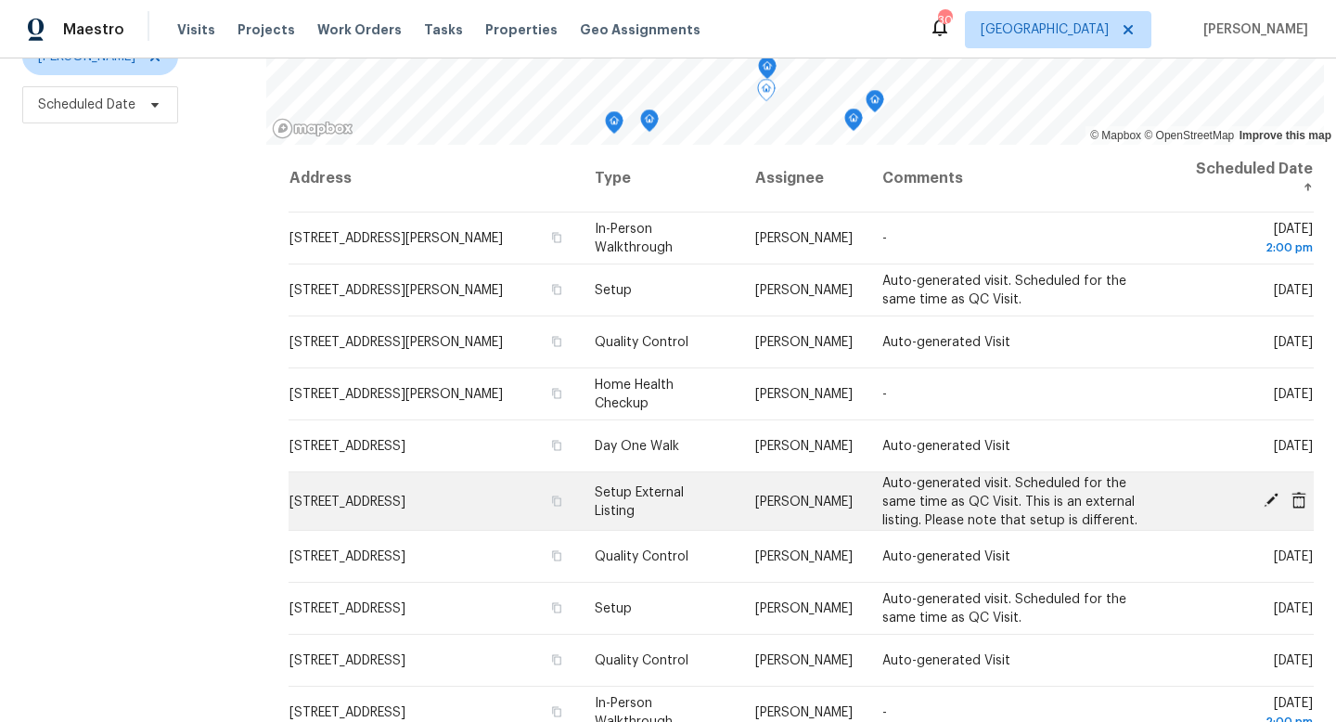
scroll to position [0, 0]
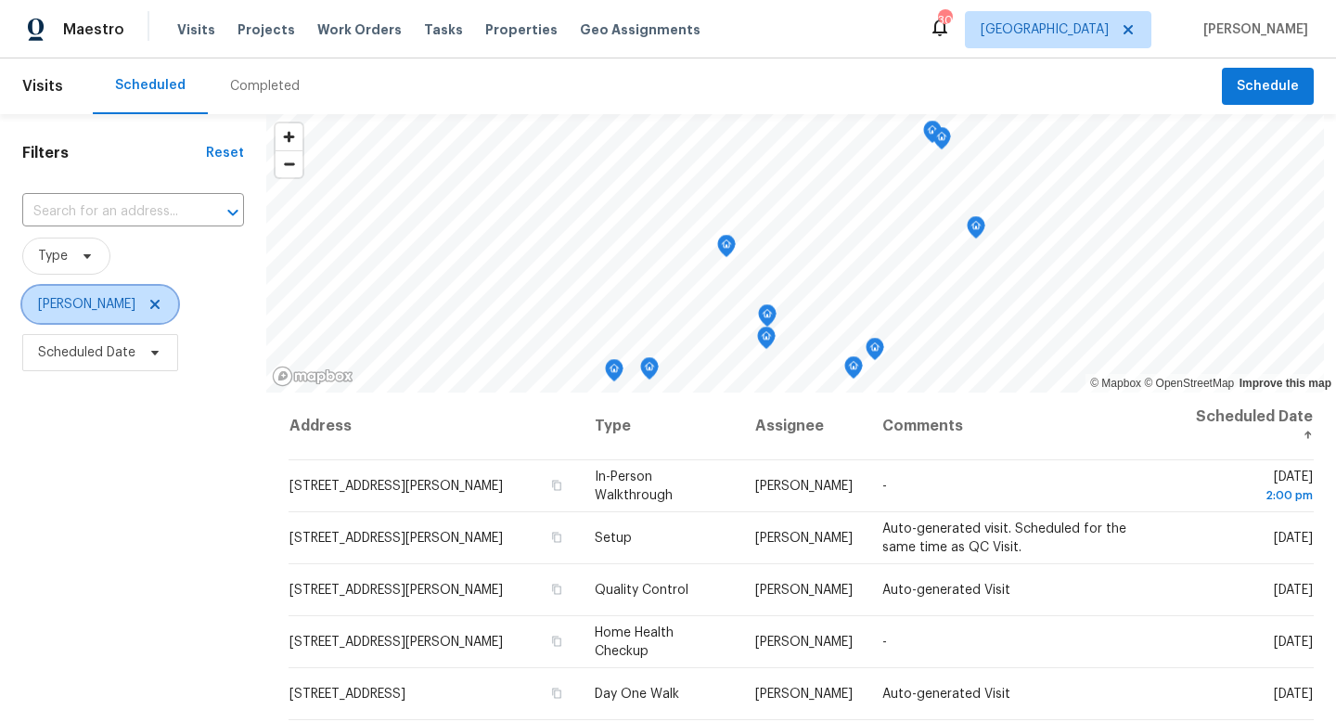
click at [149, 298] on span "Nick Christian" at bounding box center [100, 304] width 156 height 37
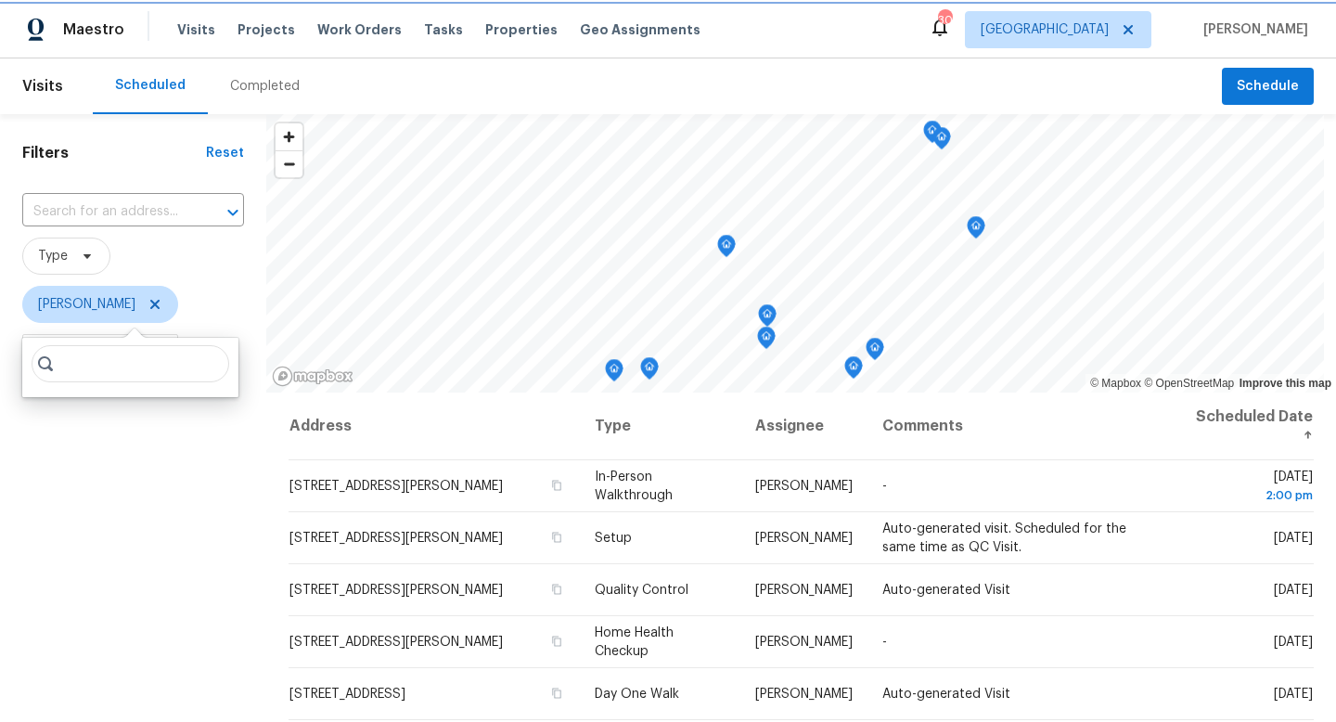
click at [148, 300] on icon at bounding box center [155, 304] width 15 height 15
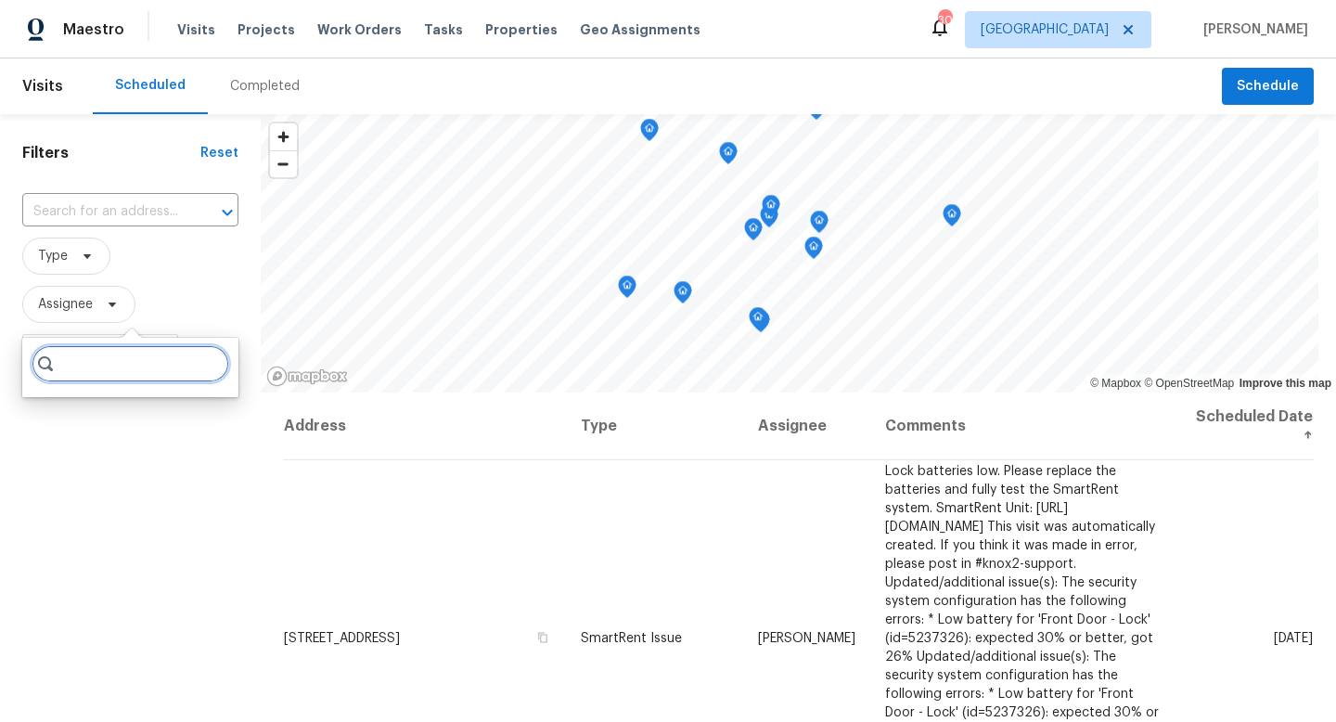
click at [95, 363] on input "search" at bounding box center [131, 363] width 198 height 37
type input "b"
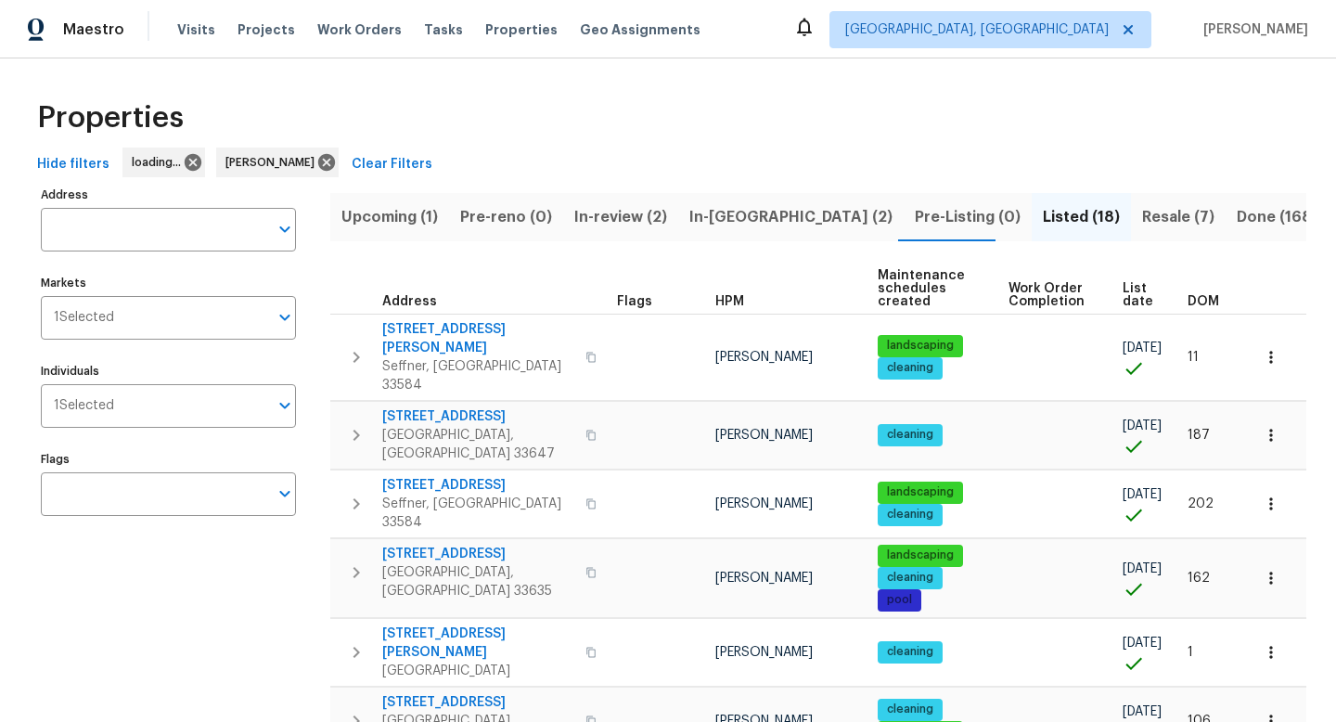
click at [399, 218] on span "Upcoming (1)" at bounding box center [389, 217] width 96 height 26
